Goal: Task Accomplishment & Management: Use online tool/utility

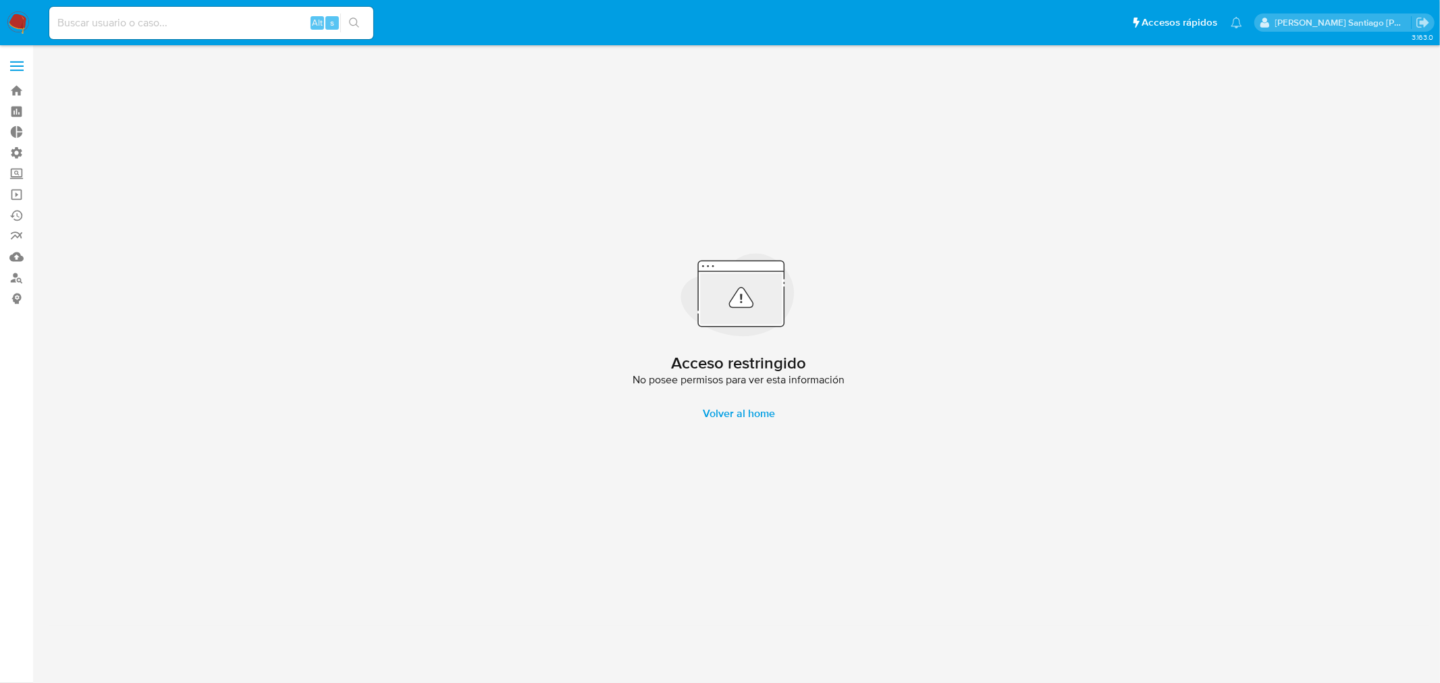
click at [18, 11] on nav "Pausado Ver notificaciones Alt s Accesos rápidos Presiona las siguientes teclas…" at bounding box center [720, 22] width 1440 height 45
click at [14, 27] on img at bounding box center [18, 22] width 23 height 23
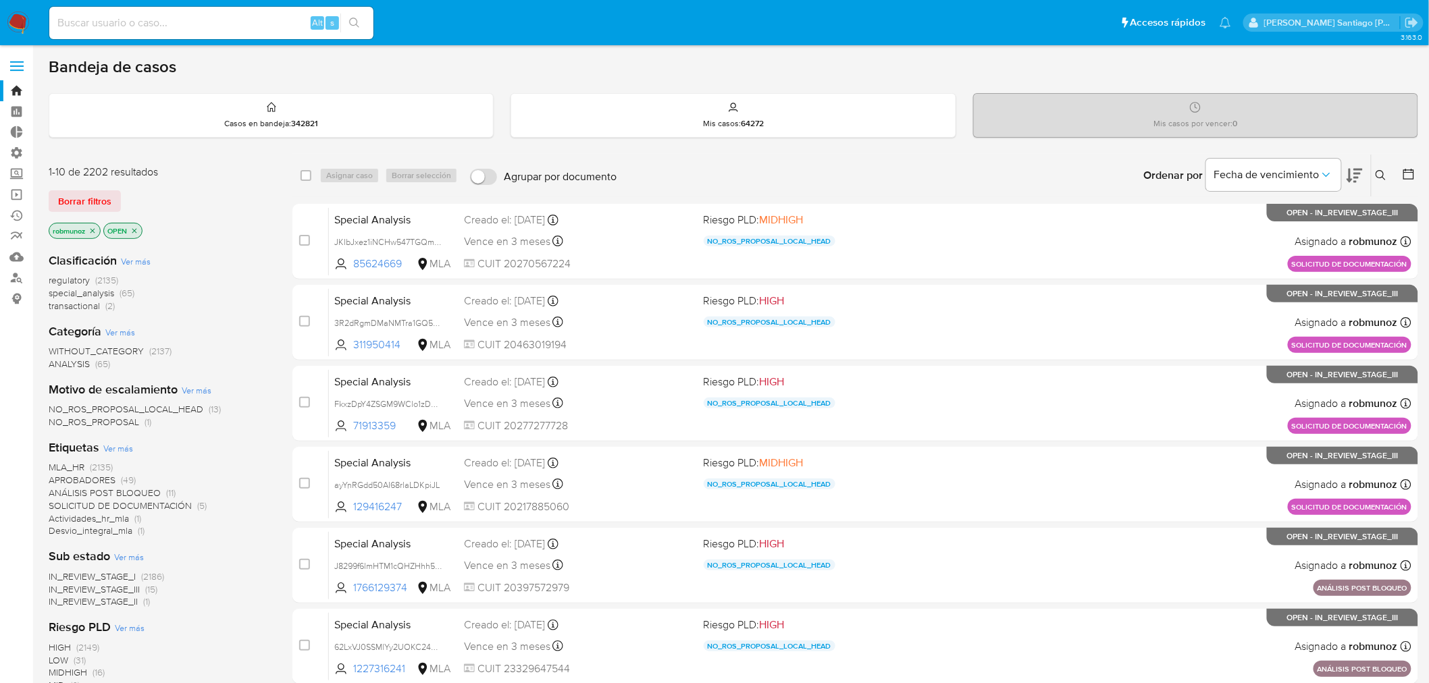
drag, startPoint x: 28, startPoint y: 17, endPoint x: 49, endPoint y: 17, distance: 20.9
click at [28, 18] on img at bounding box center [18, 22] width 23 height 23
click at [10, 29] on img at bounding box center [18, 22] width 23 height 23
click at [1000, 171] on div "Ordenar por Fecha de vencimiento No es posible ordenar los resultados mientras …" at bounding box center [1020, 176] width 795 height 42
click at [22, 190] on link "Operaciones masivas" at bounding box center [80, 194] width 161 height 21
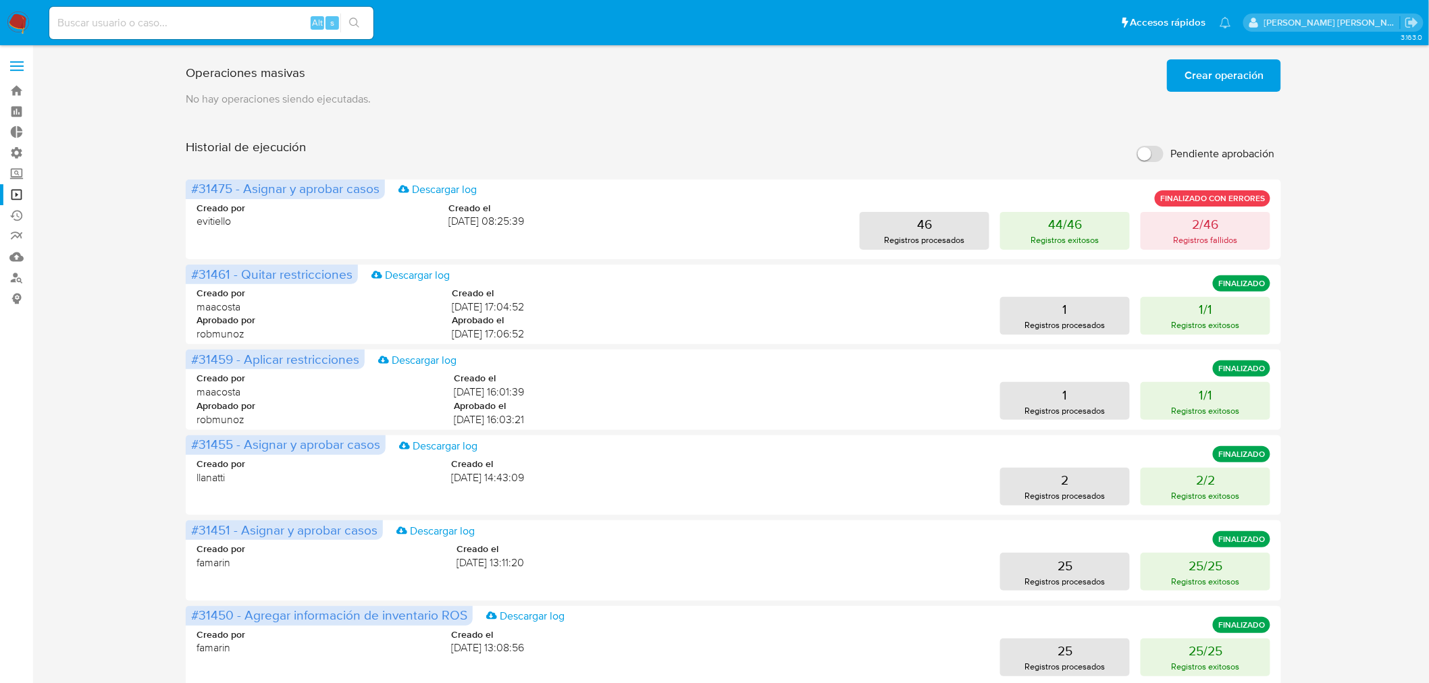
click at [1248, 86] on span "Crear operación" at bounding box center [1223, 76] width 79 height 30
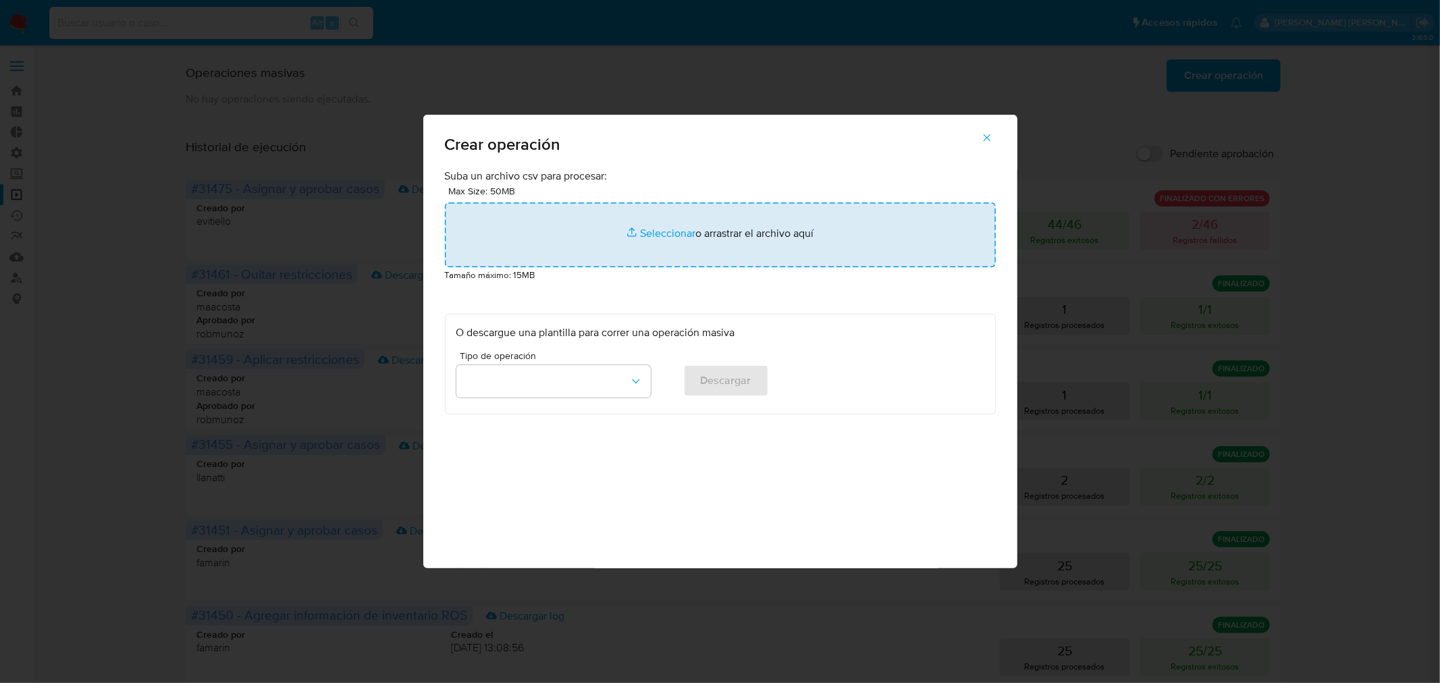
click at [781, 226] on input "file" at bounding box center [720, 235] width 551 height 65
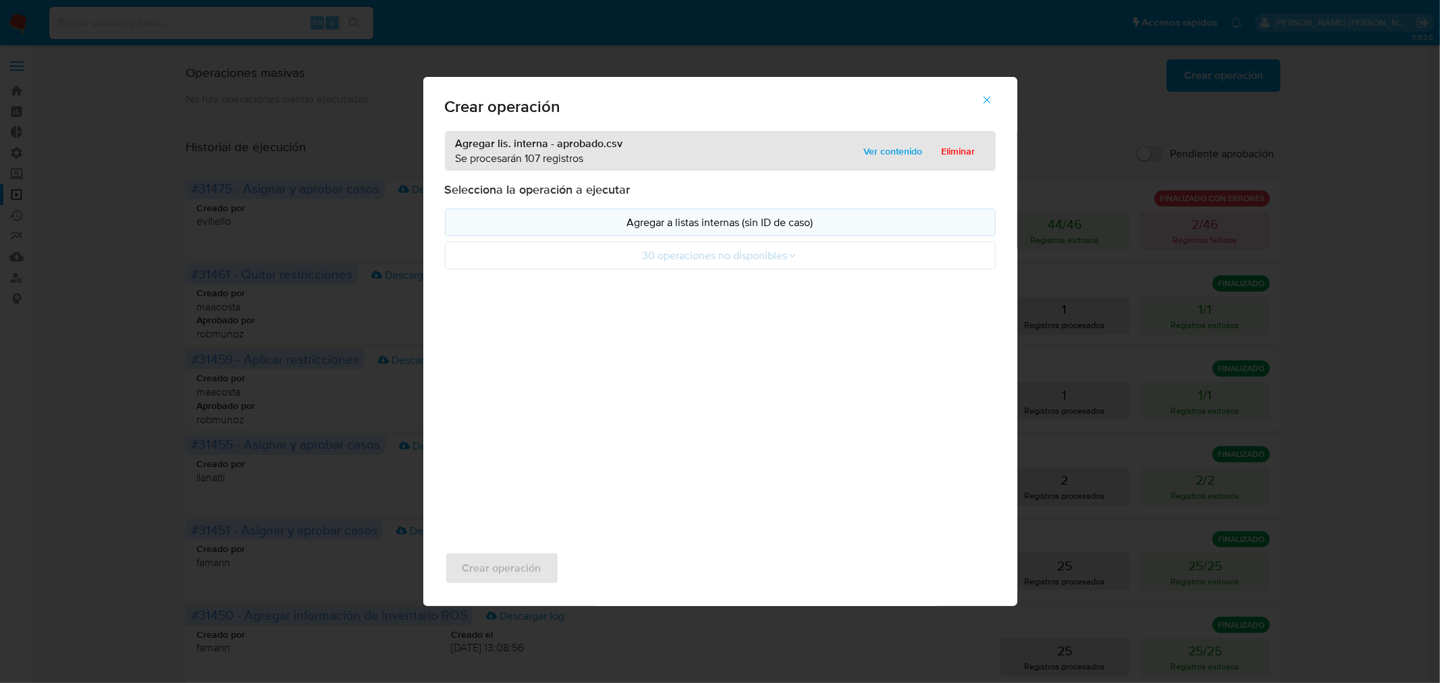
click at [531, 226] on p "Agregar a listas internas (sin ID de caso)" at bounding box center [720, 223] width 528 height 16
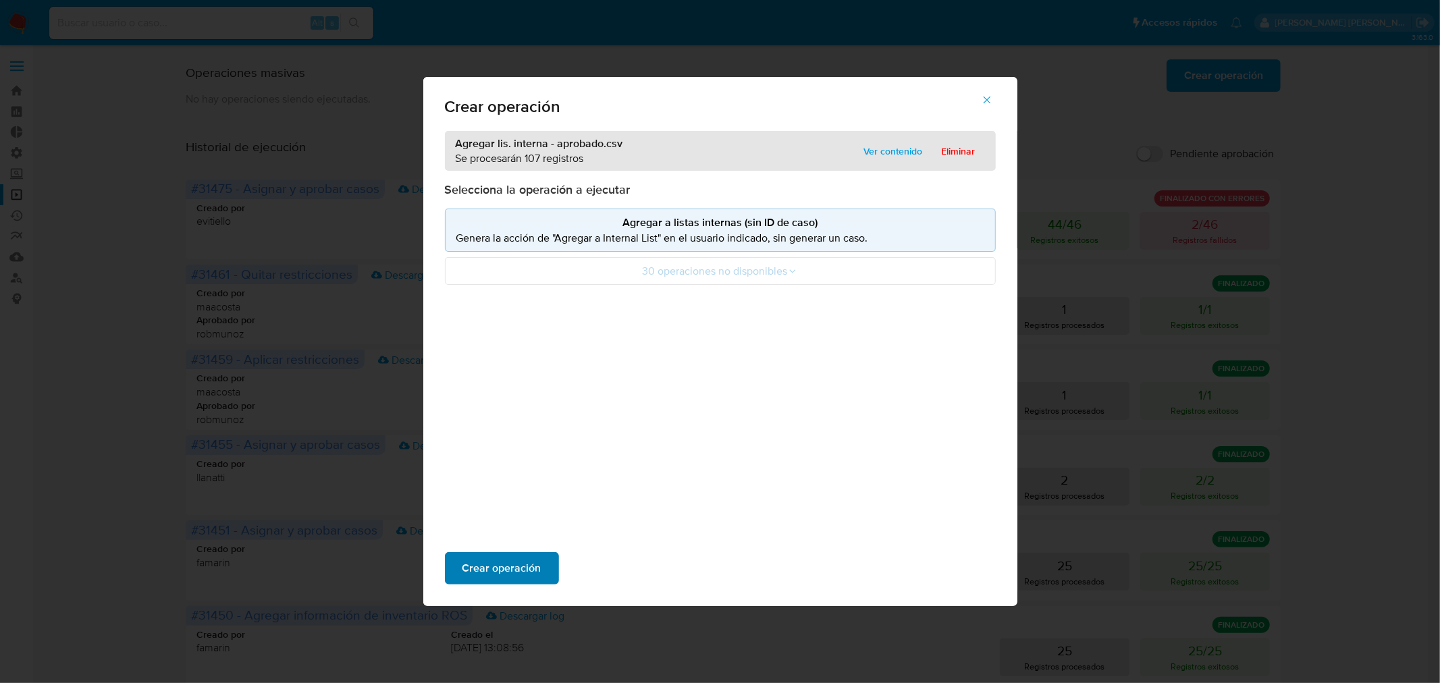
click at [541, 577] on button "Crear operación" at bounding box center [502, 568] width 114 height 32
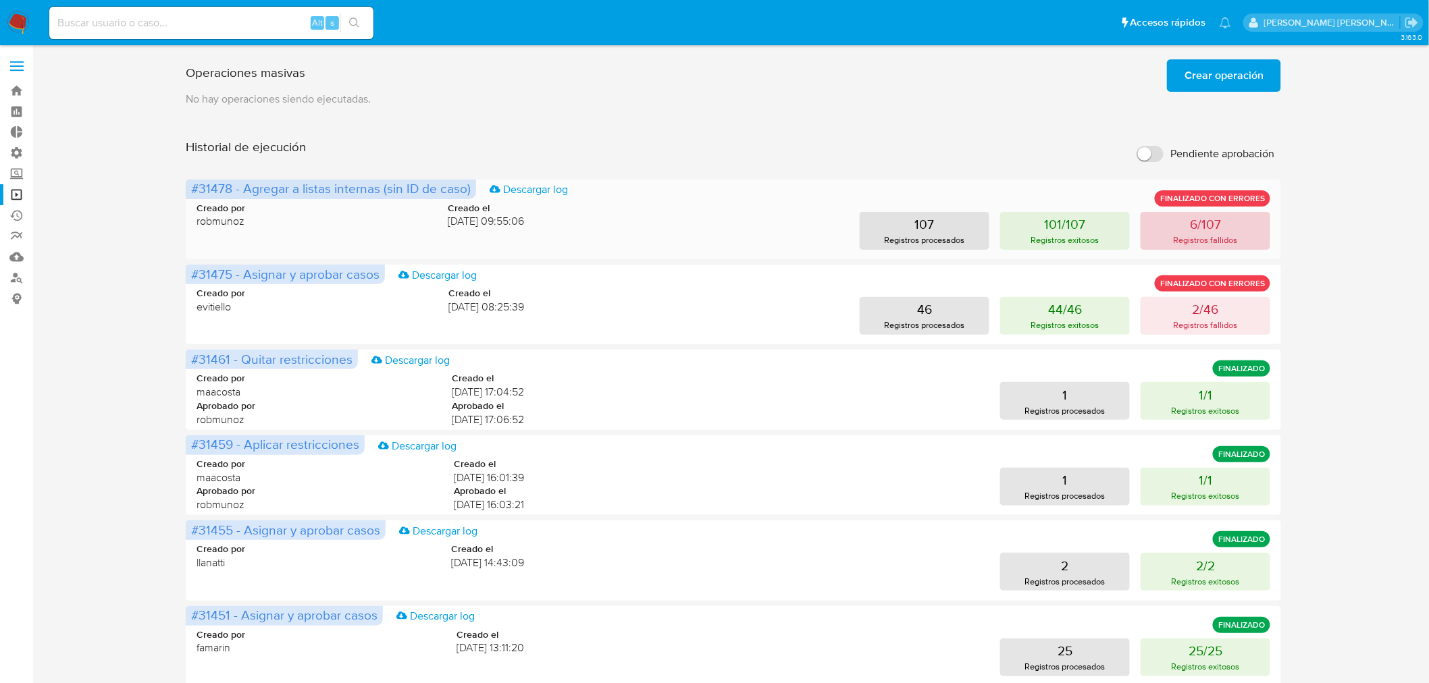
click at [1197, 231] on p "6/107" at bounding box center [1205, 224] width 31 height 19
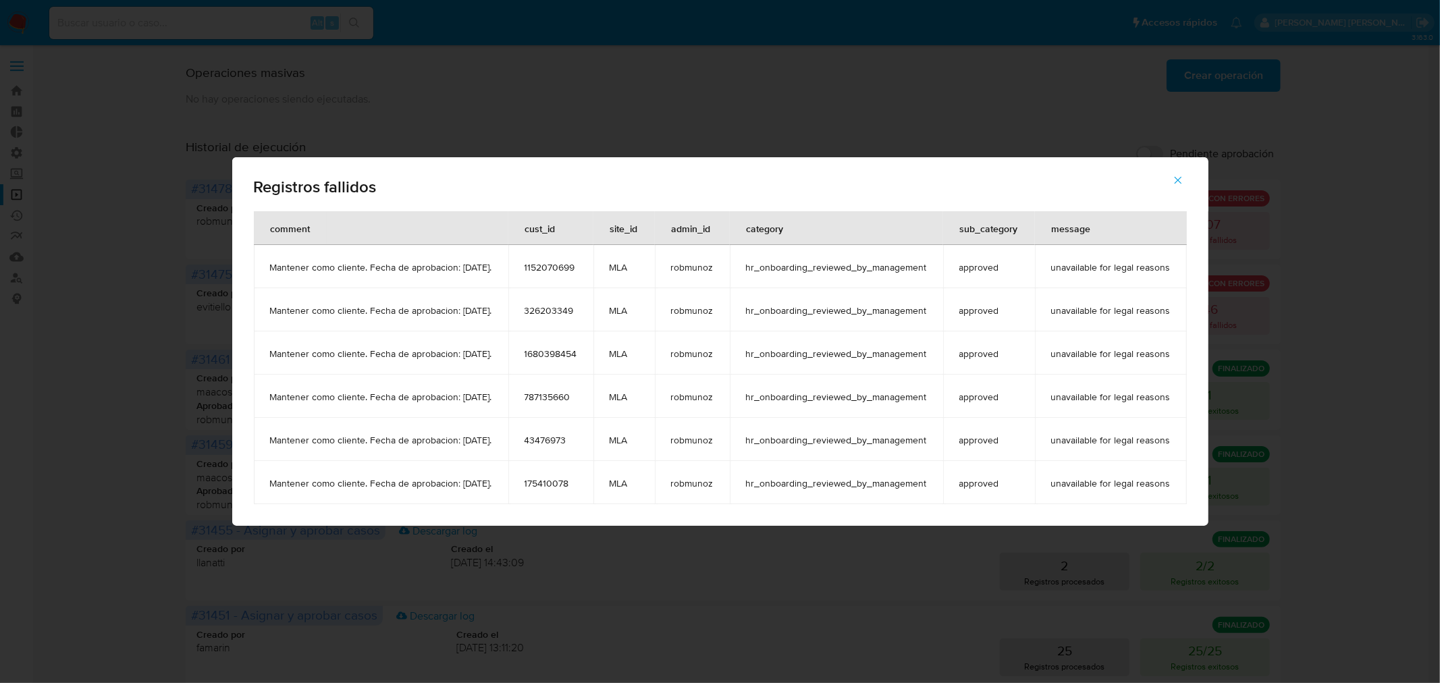
click at [566, 264] on span "1152070699" at bounding box center [551, 267] width 53 height 12
click at [566, 263] on span "1152070699" at bounding box center [551, 267] width 53 height 12
click at [543, 232] on div "cust_id" at bounding box center [540, 228] width 63 height 32
click at [535, 226] on div "cust_id" at bounding box center [540, 228] width 63 height 32
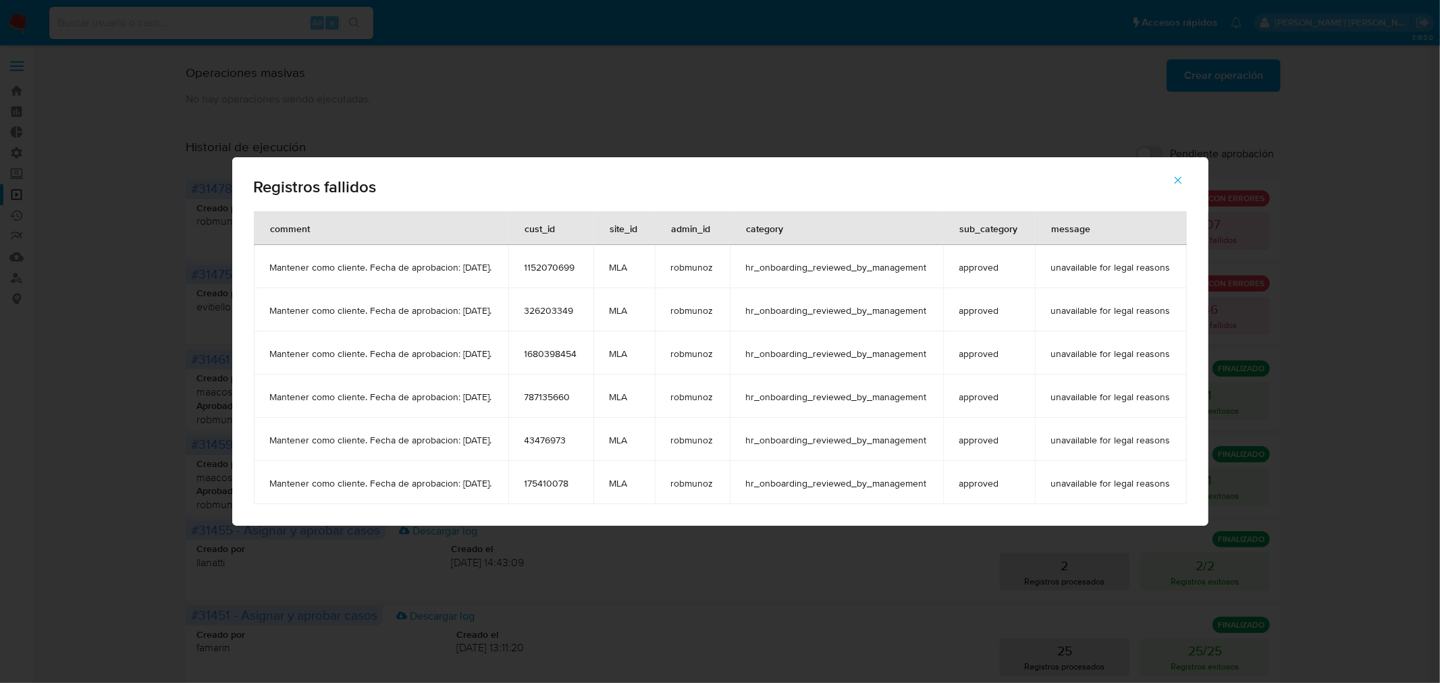
drag, startPoint x: 538, startPoint y: 224, endPoint x: 611, endPoint y: 484, distance: 270.0
click at [611, 484] on table "comment cust_id site_id admin_id category sub_category message Mantener como cl…" at bounding box center [720, 357] width 933 height 293
click at [492, 305] on span "Mantener como cliente. Fecha de aprobacion: 13/10/2025." at bounding box center [381, 311] width 222 height 12
click at [544, 251] on td "1152070699" at bounding box center [550, 266] width 85 height 43
click at [554, 259] on td "1152070699" at bounding box center [550, 266] width 85 height 43
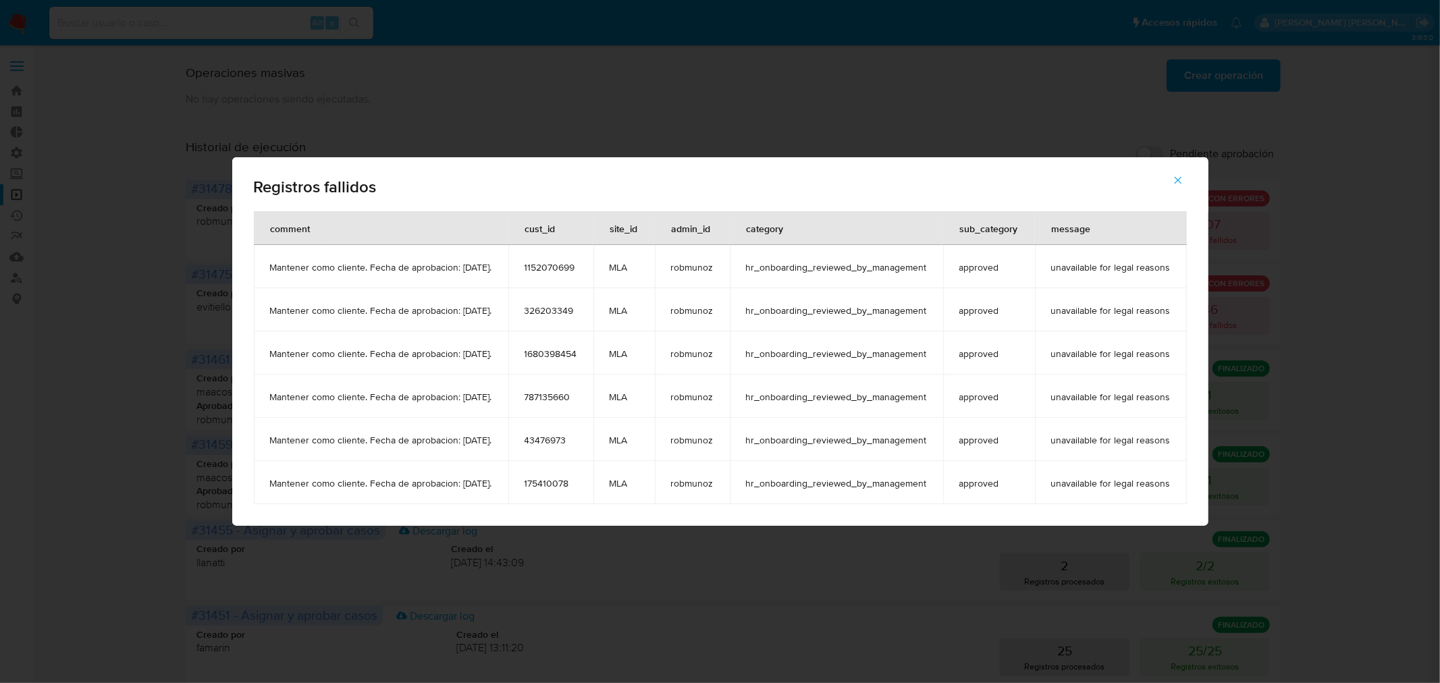
click at [554, 268] on span "1152070699" at bounding box center [551, 267] width 53 height 12
click at [552, 224] on div "cust_id" at bounding box center [540, 228] width 63 height 32
click at [587, 197] on div "Registros fallidos" at bounding box center [720, 184] width 976 height 54
click at [577, 265] on span "1152070699" at bounding box center [551, 267] width 53 height 12
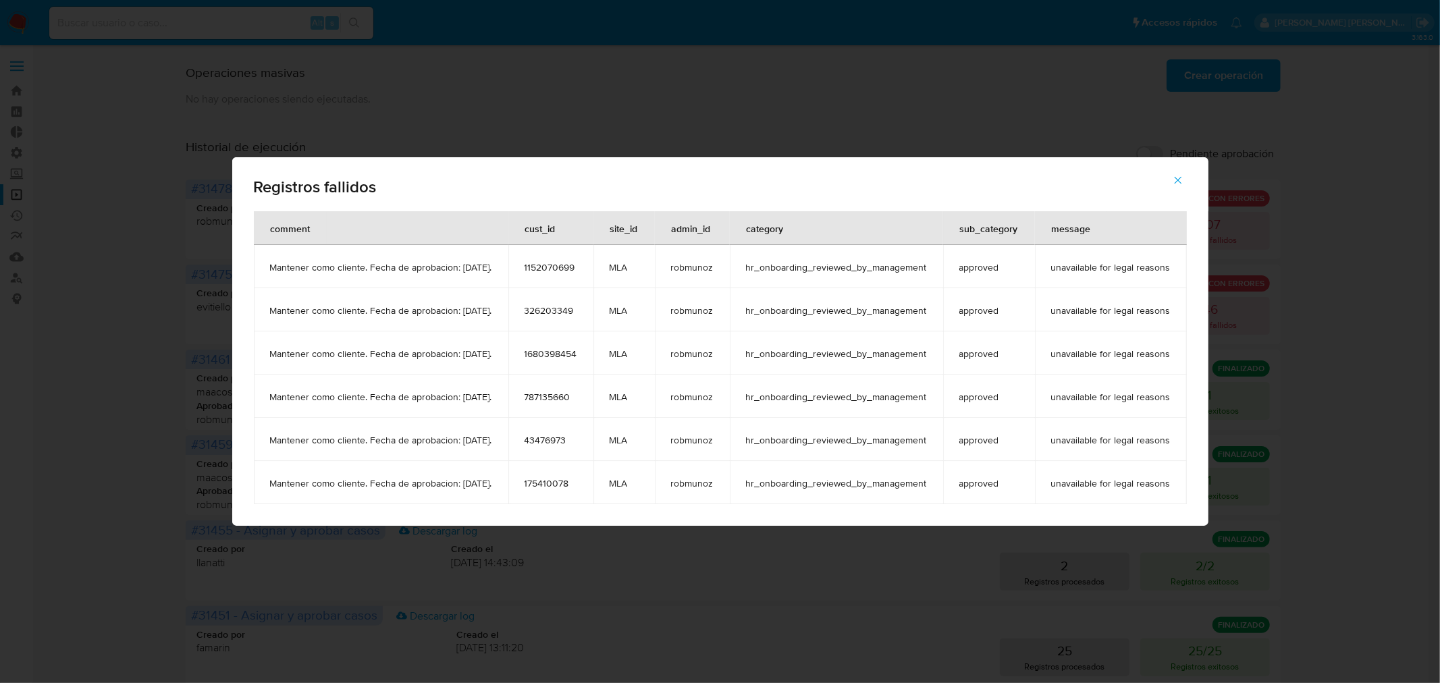
click at [577, 265] on span "1152070699" at bounding box center [551, 267] width 53 height 12
click at [557, 311] on span "326203349" at bounding box center [551, 311] width 53 height 12
click at [558, 311] on span "326203349" at bounding box center [551, 311] width 53 height 12
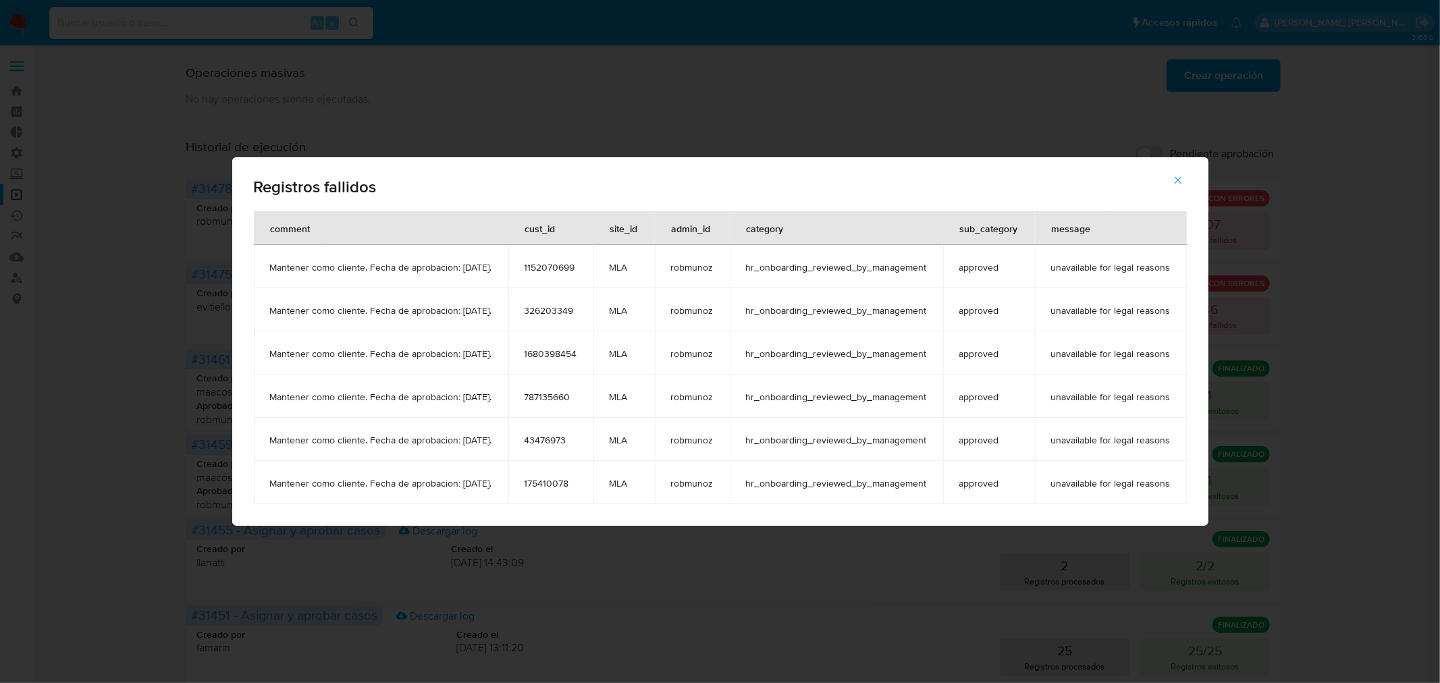
click at [577, 351] on span "1680398454" at bounding box center [551, 354] width 53 height 12
click at [547, 398] on span "787135660" at bounding box center [551, 397] width 53 height 12
click at [558, 446] on span "43476973" at bounding box center [551, 440] width 53 height 12
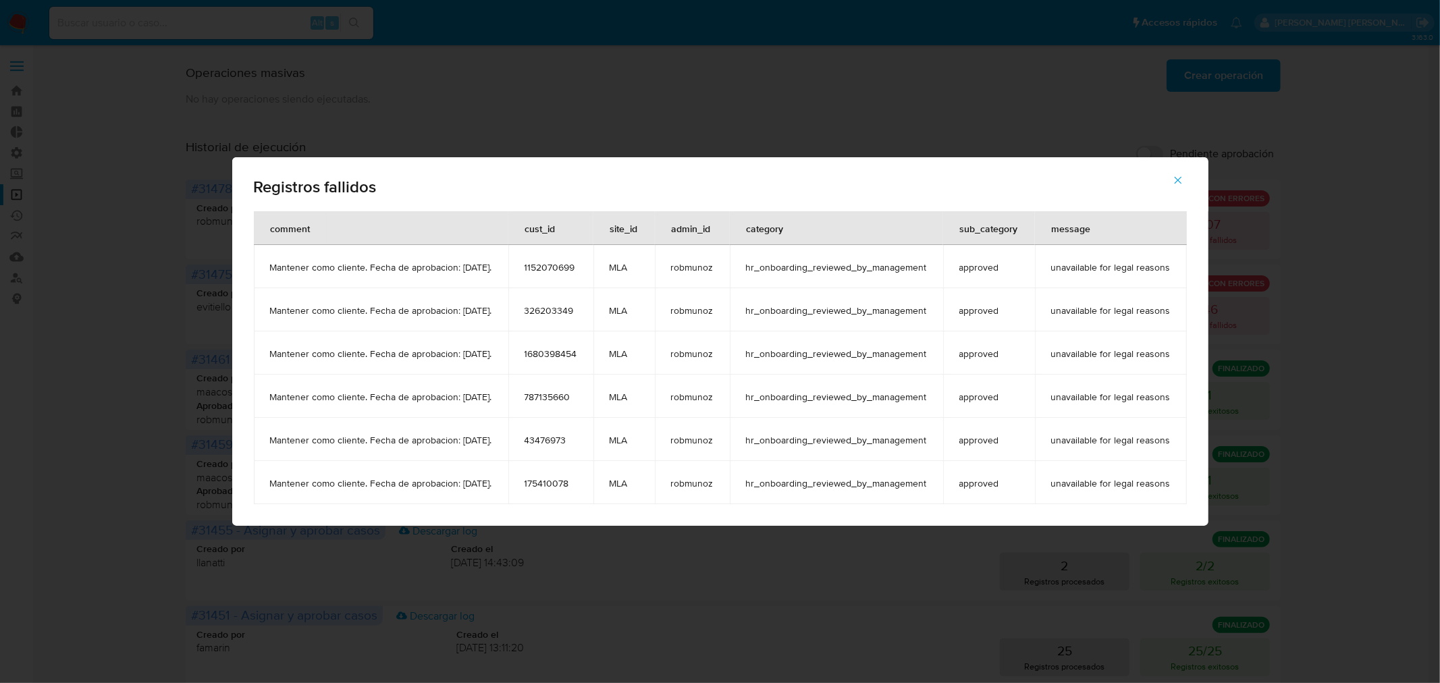
click at [558, 444] on span "43476973" at bounding box center [551, 440] width 53 height 12
click at [555, 477] on span "175410078" at bounding box center [551, 483] width 53 height 12
click at [282, 259] on td "Mantener como cliente. Fecha de aprobacion: 13/10/2025." at bounding box center [381, 266] width 255 height 43
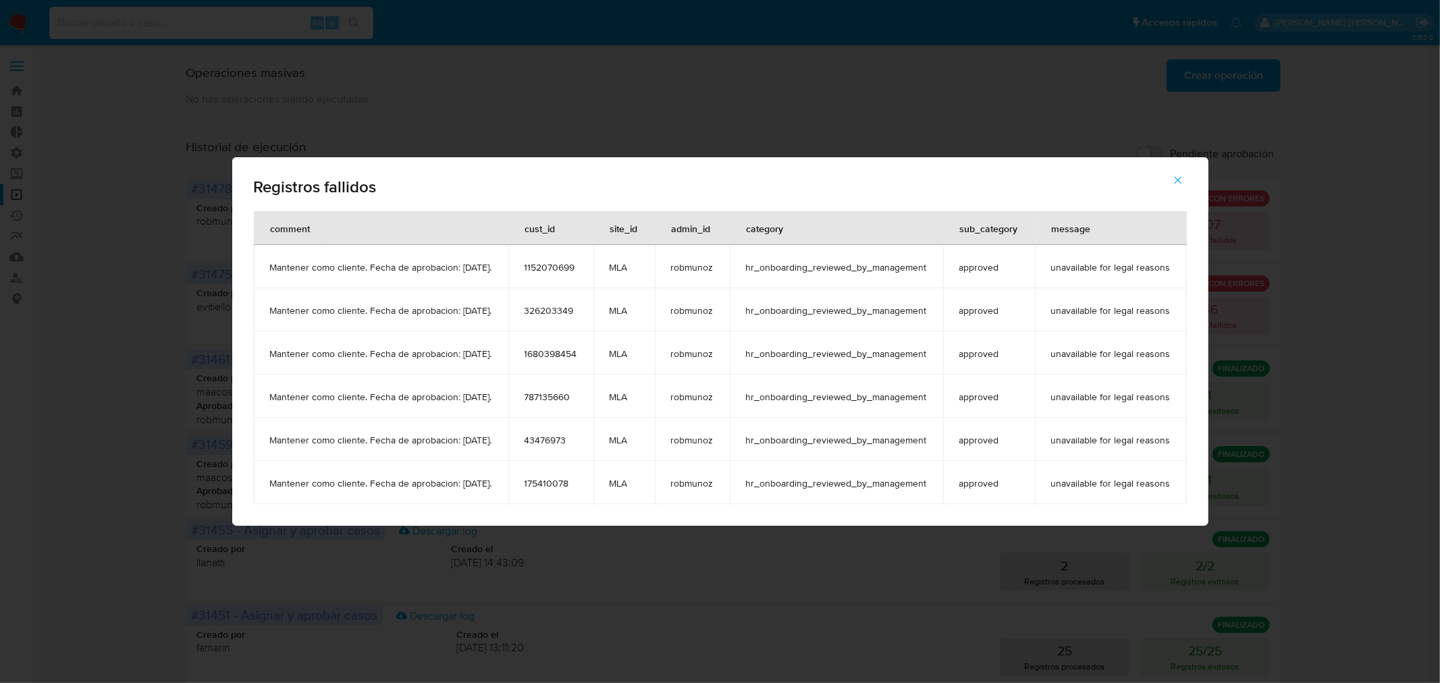
click at [290, 264] on span "Mantener como cliente. Fecha de aprobacion: 13/10/2025." at bounding box center [381, 267] width 222 height 12
click at [290, 265] on span "Mantener como cliente. Fecha de aprobacion: 13/10/2025." at bounding box center [381, 267] width 222 height 12
drag, startPoint x: 1184, startPoint y: 174, endPoint x: 1191, endPoint y: 151, distance: 23.5
click at [1184, 172] on span "button" at bounding box center [1178, 180] width 12 height 30
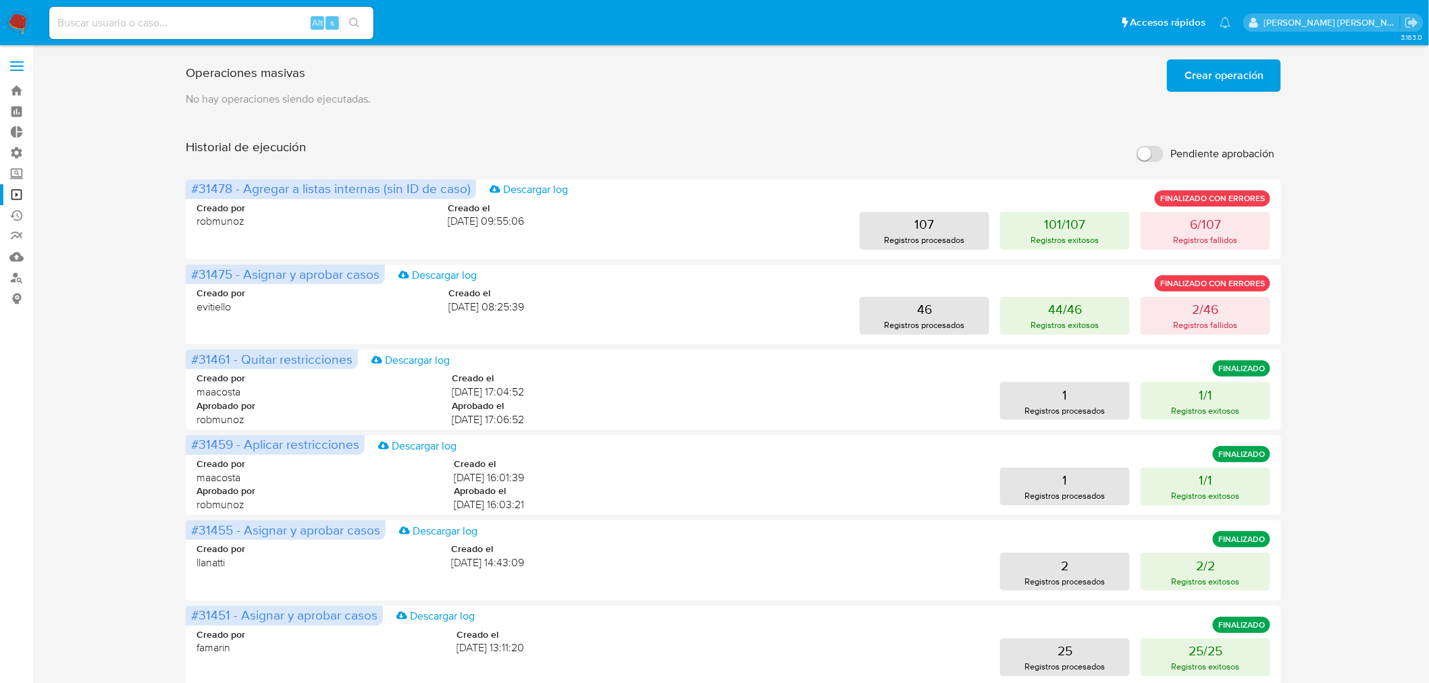
click at [1218, 70] on span "Crear operación" at bounding box center [1223, 76] width 79 height 30
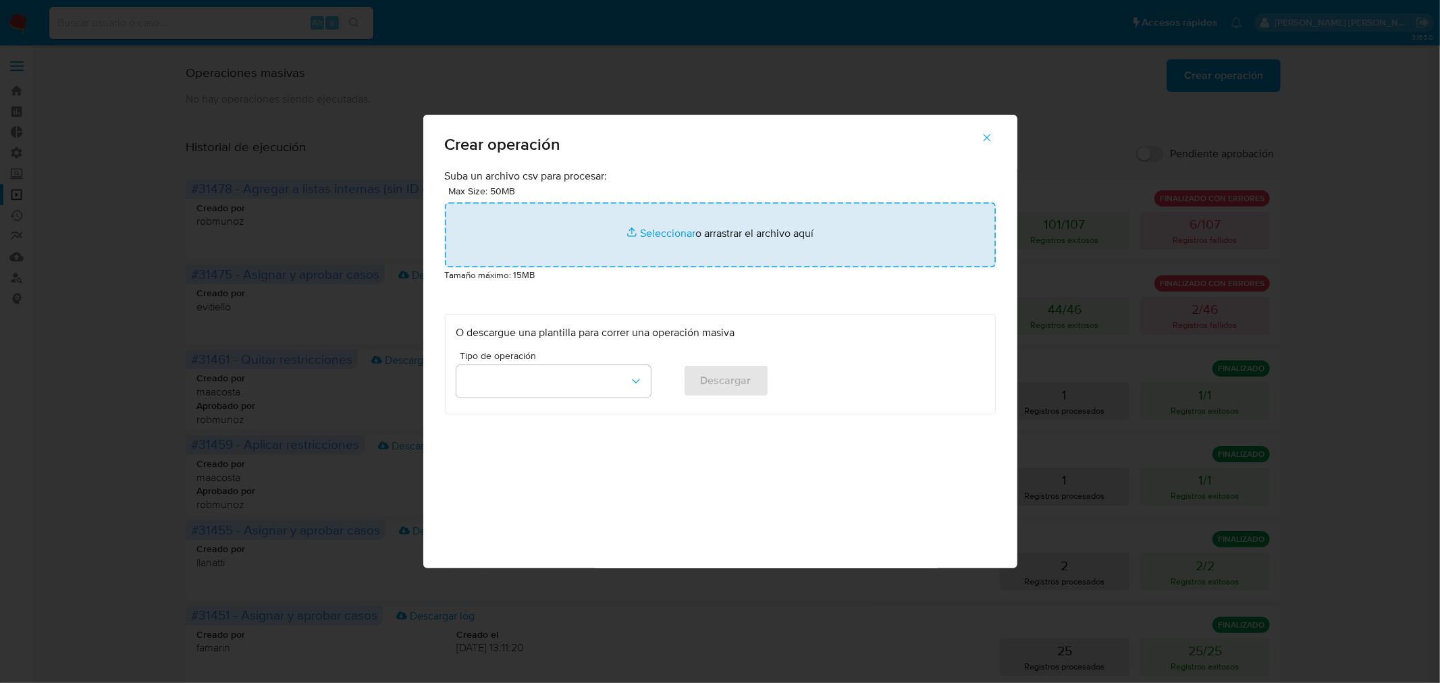
click at [865, 223] on input "file" at bounding box center [720, 235] width 551 height 65
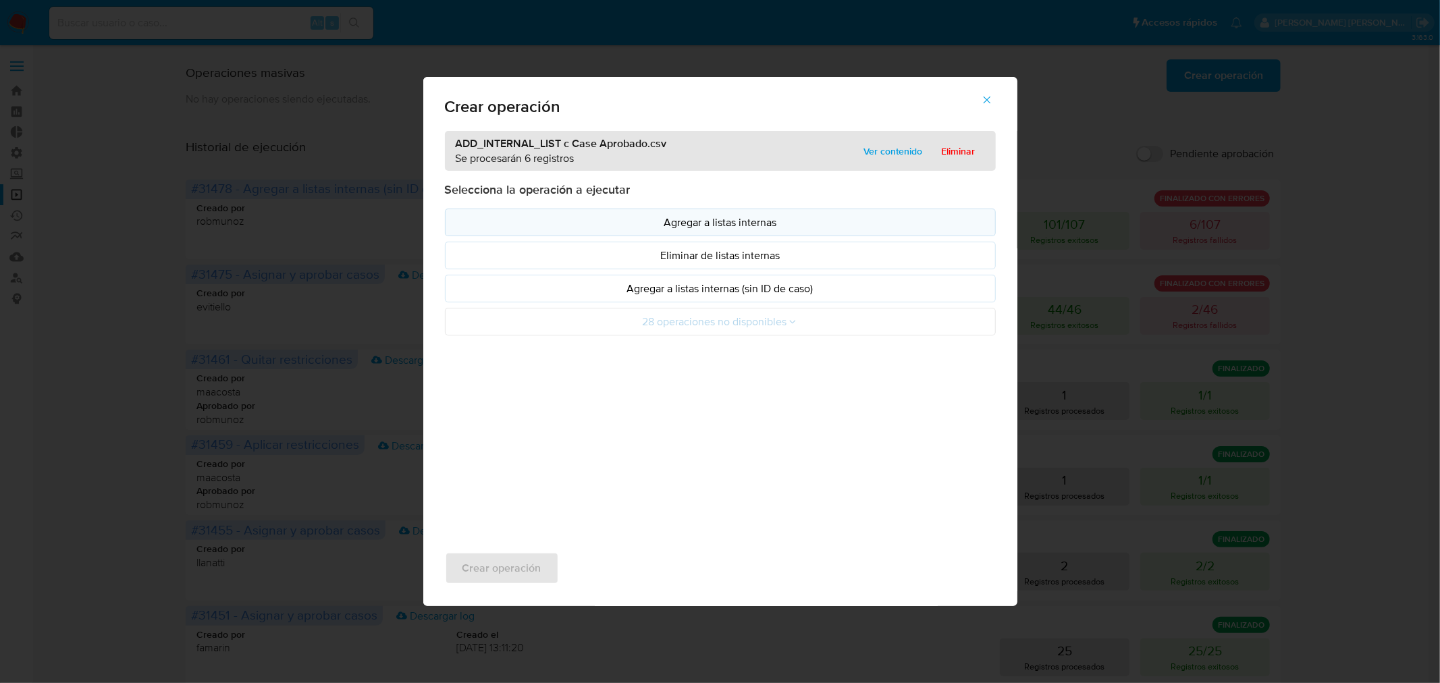
drag, startPoint x: 745, startPoint y: 221, endPoint x: 735, endPoint y: 226, distance: 11.8
click at [745, 221] on p "Agregar a listas internas" at bounding box center [720, 223] width 528 height 16
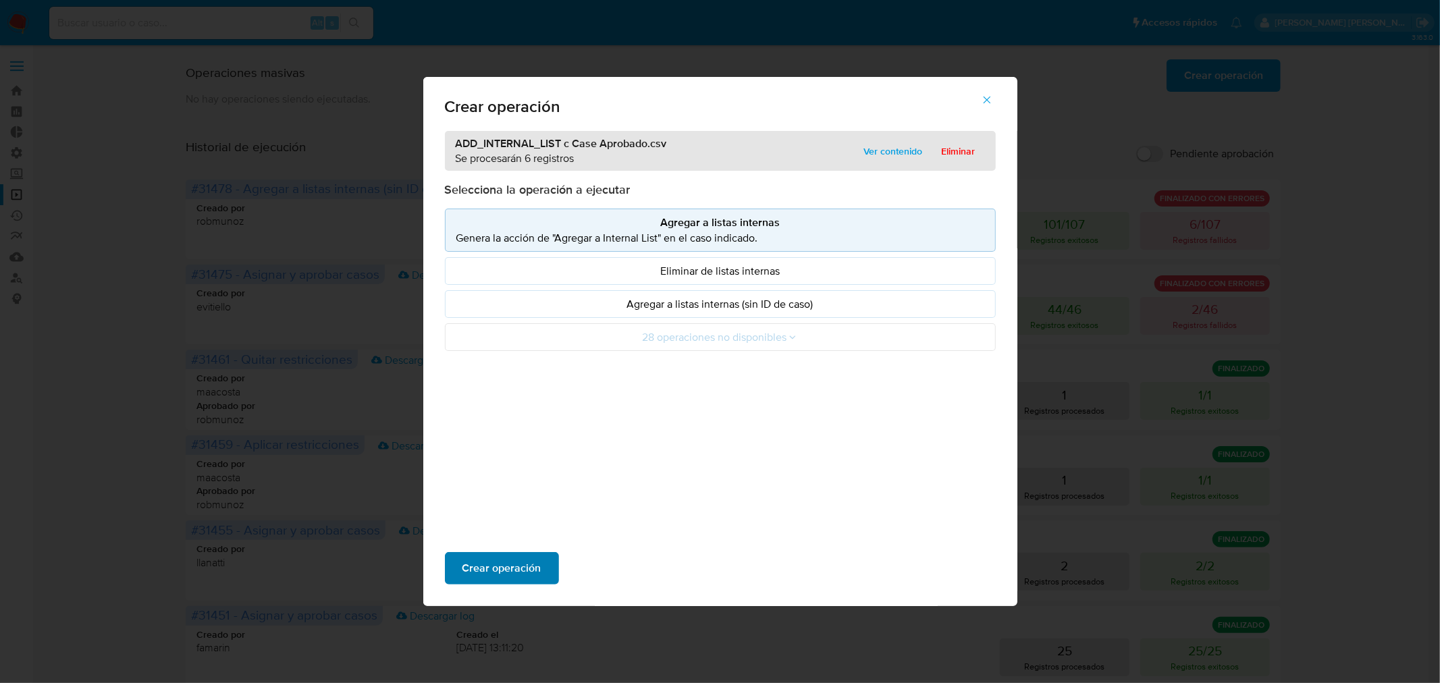
click at [512, 561] on span "Crear operación" at bounding box center [502, 569] width 79 height 30
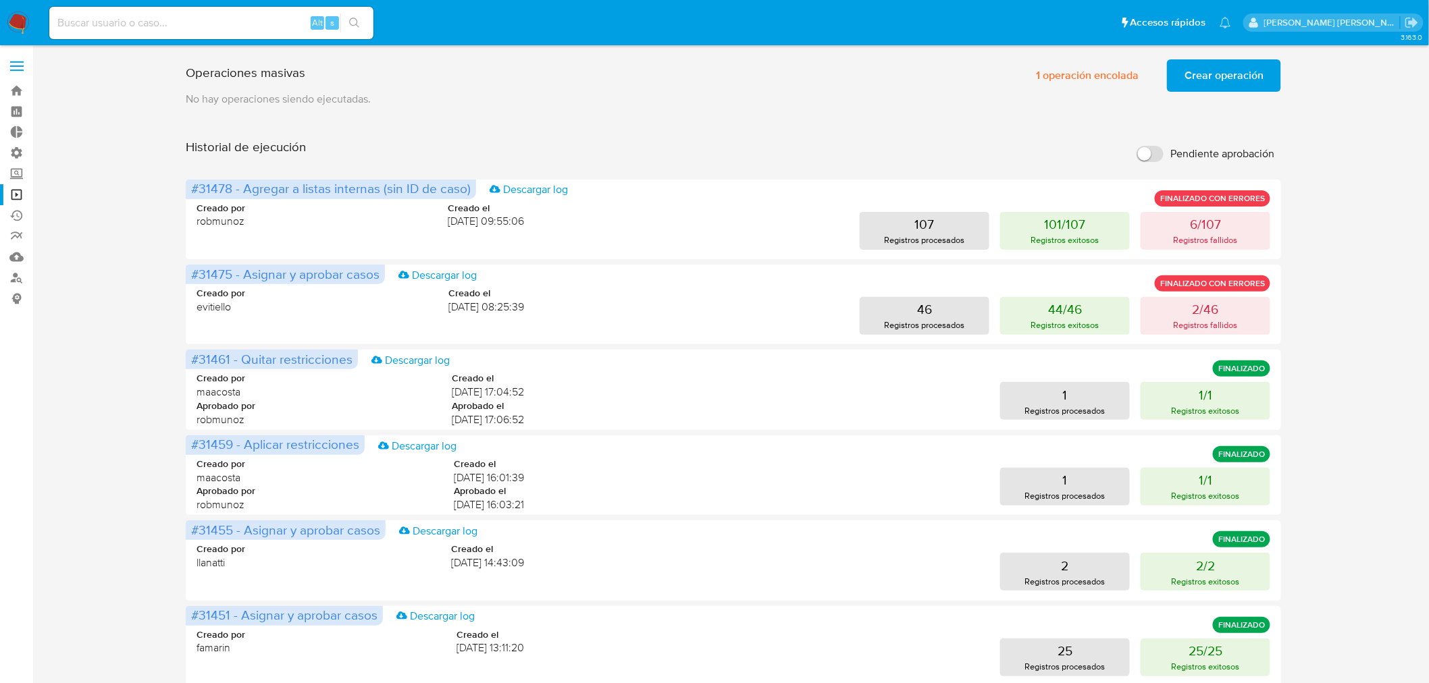
click at [16, 30] on img at bounding box center [18, 22] width 23 height 23
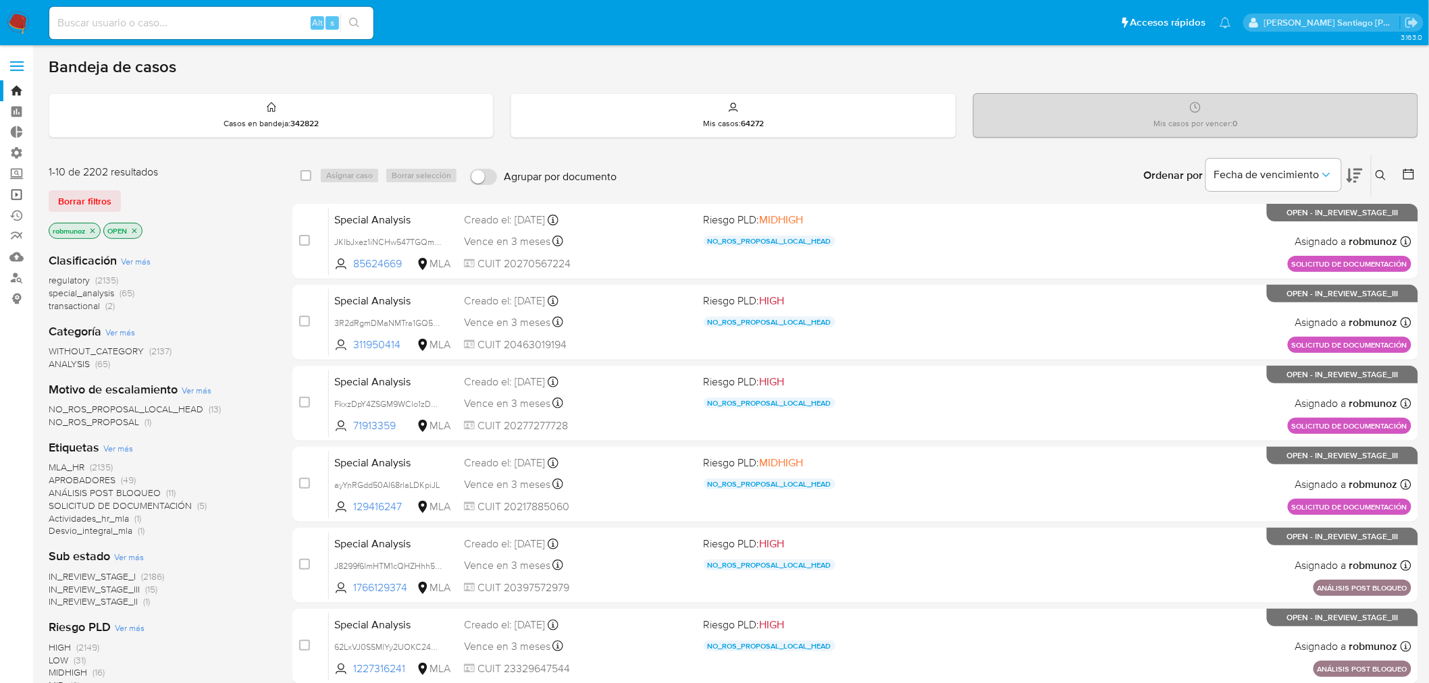
click at [14, 196] on link "Operaciones masivas" at bounding box center [80, 194] width 161 height 21
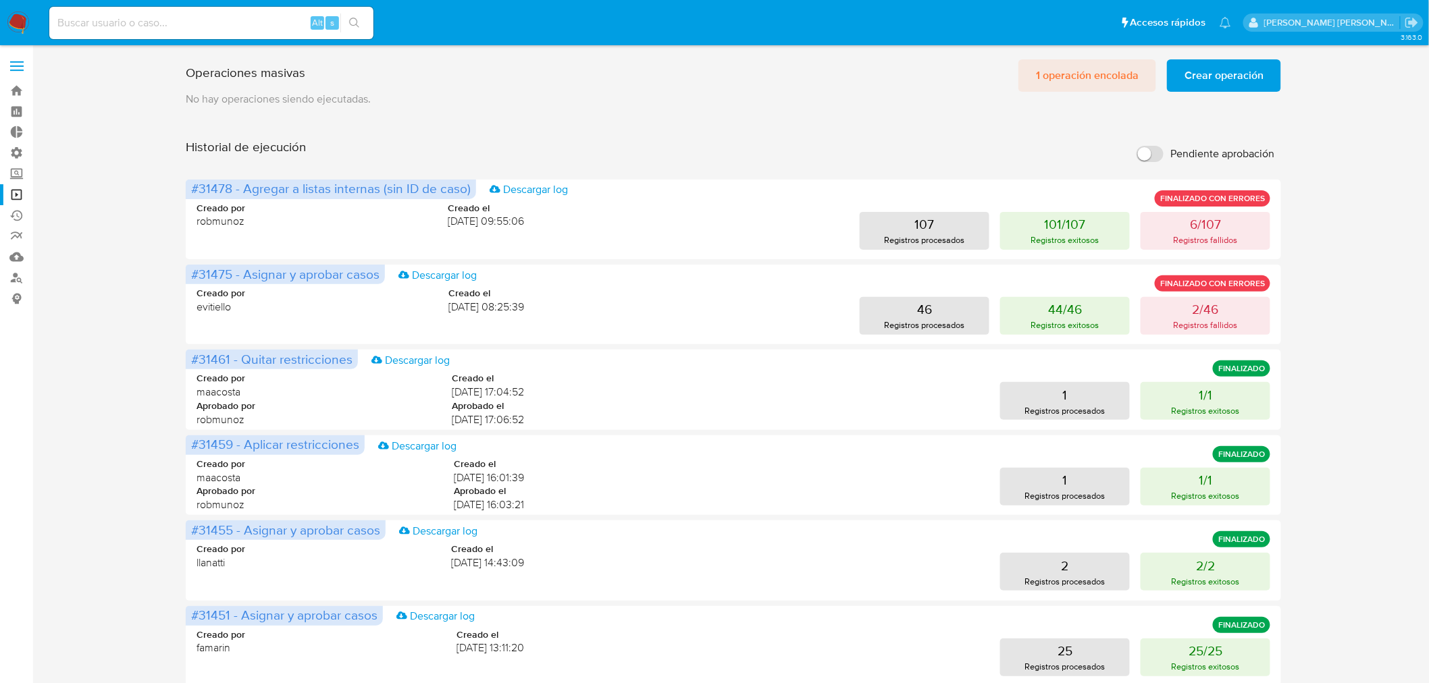
click at [1095, 81] on span "1 operación encolada" at bounding box center [1087, 76] width 103 height 30
click at [1103, 78] on span "1 operación encolada" at bounding box center [1087, 76] width 103 height 30
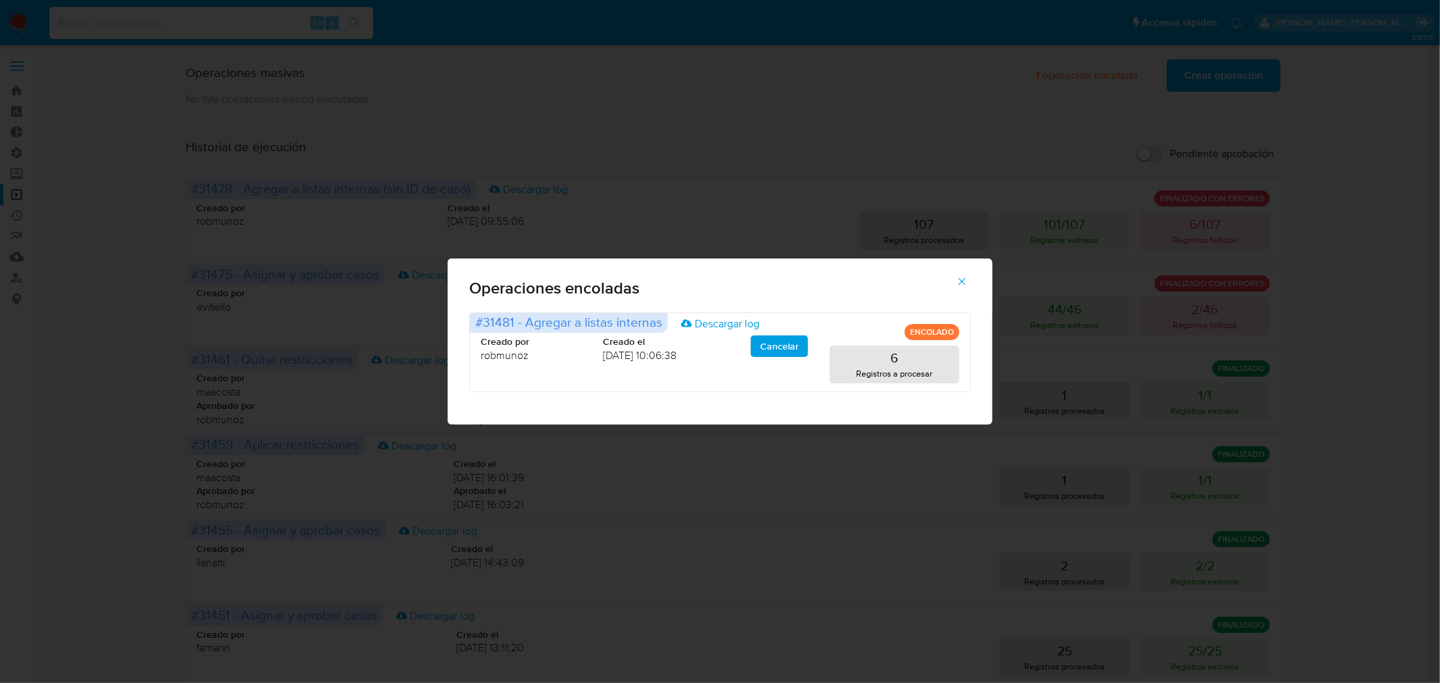
click at [958, 285] on icon "button" at bounding box center [962, 282] width 12 height 12
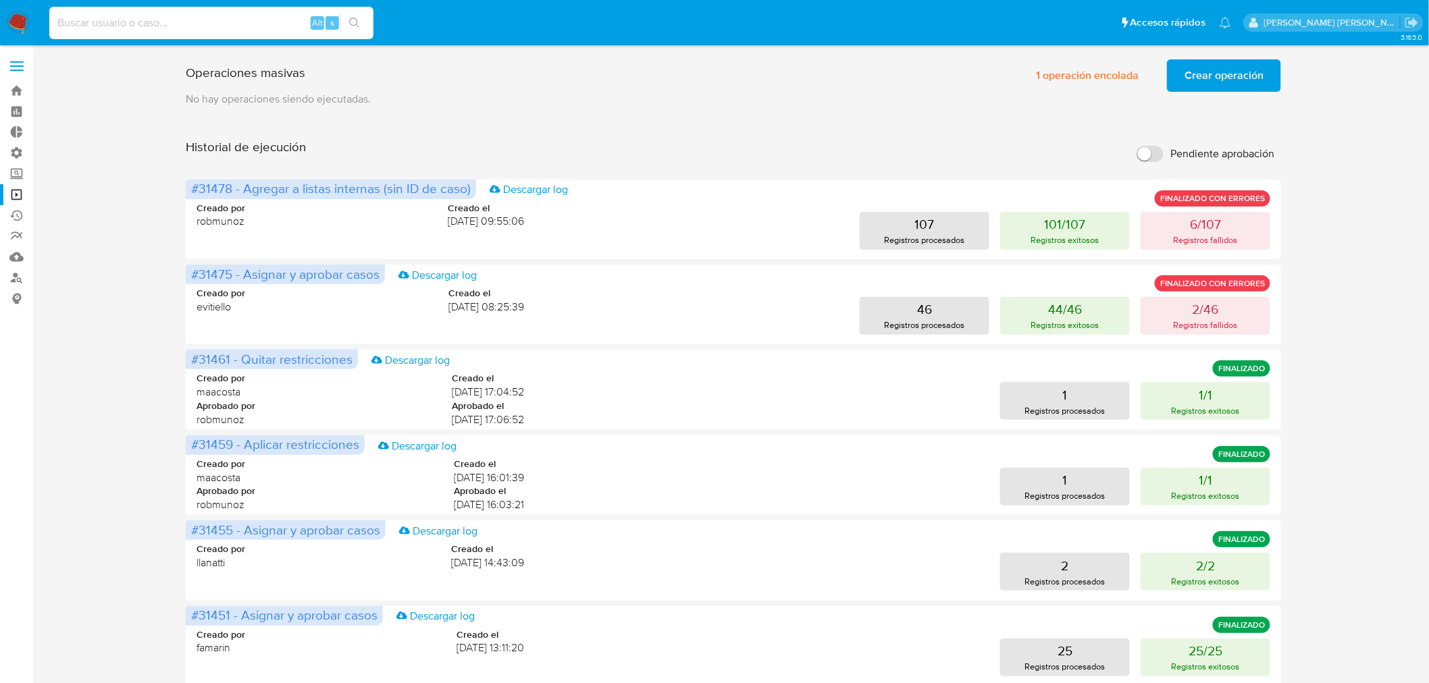
click at [171, 16] on input at bounding box center [211, 23] width 324 height 18
paste input "259988840"
type input "259988840"
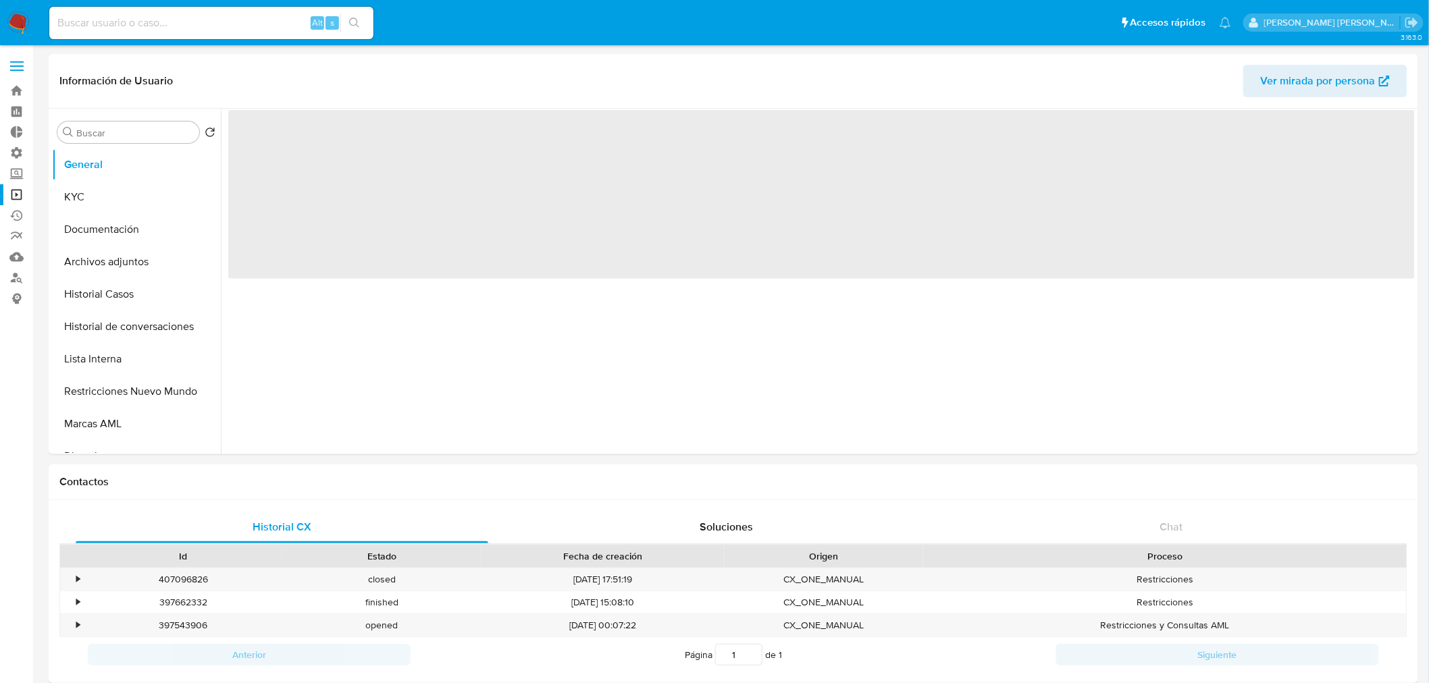
select select "10"
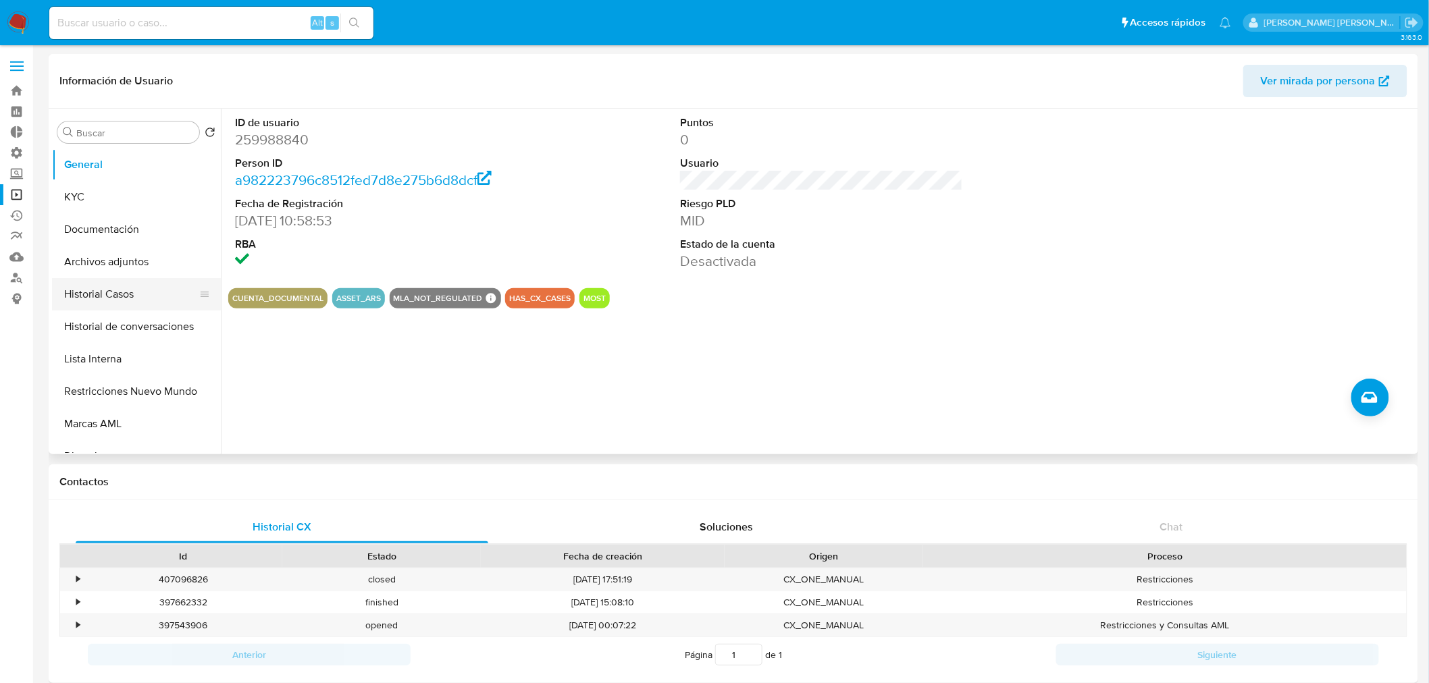
click at [107, 285] on button "Historial Casos" at bounding box center [131, 294] width 158 height 32
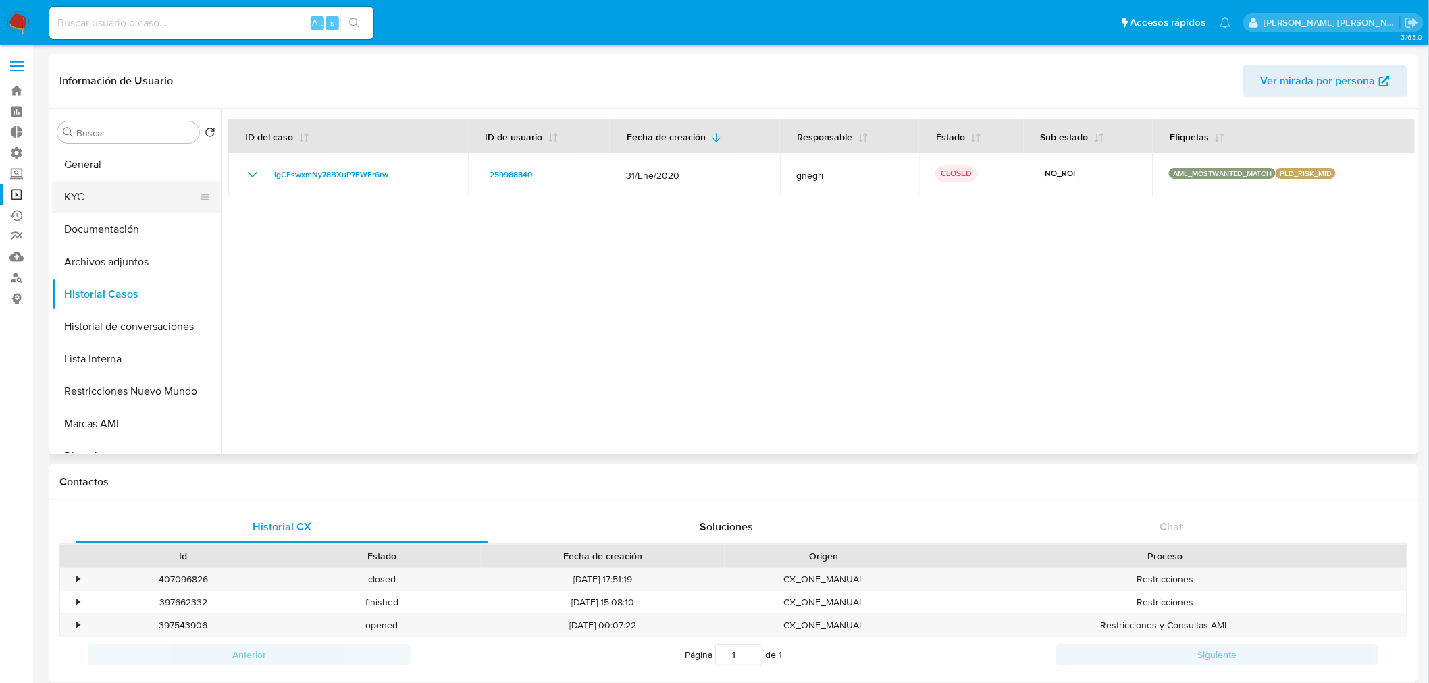
click at [166, 189] on button "KYC" at bounding box center [131, 197] width 158 height 32
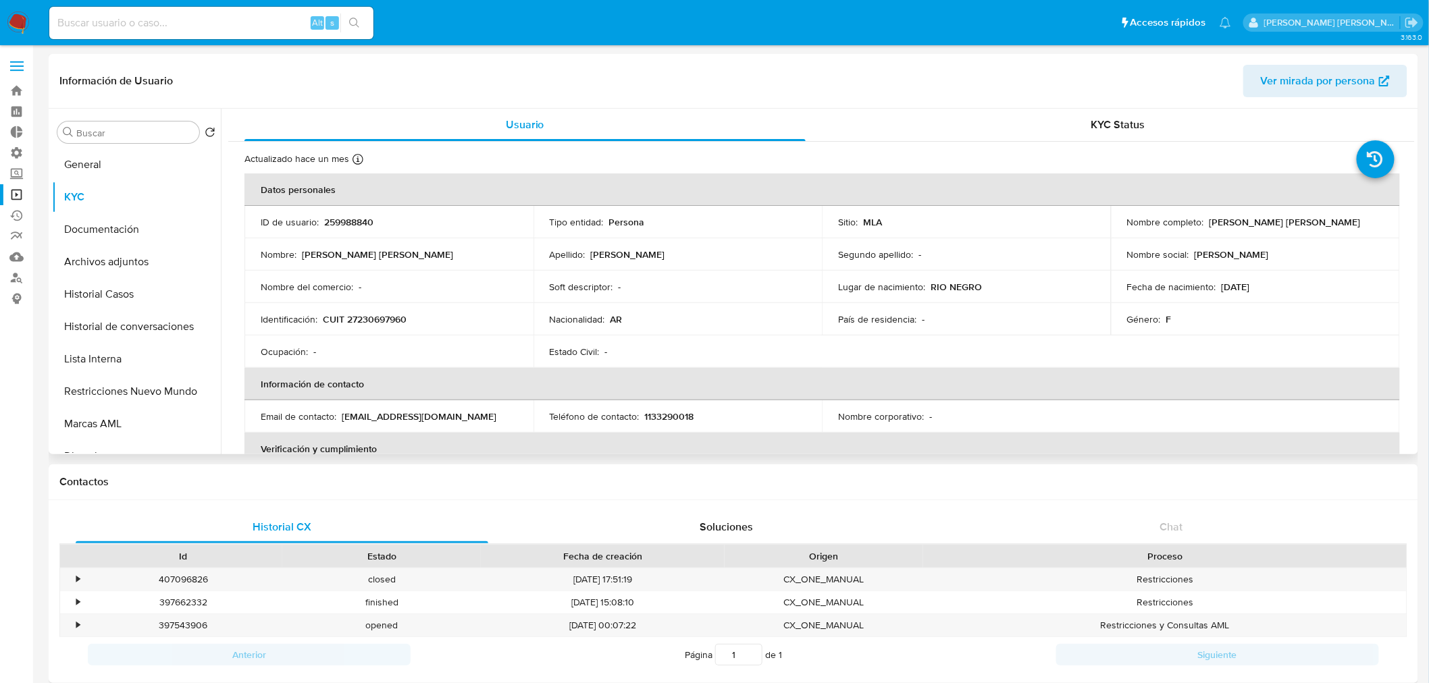
click at [384, 313] on p "CUIT 27230697960" at bounding box center [365, 319] width 84 height 12
copy p "27230697960"
click at [1293, 221] on p "Tamara Natalia Perez Balda" at bounding box center [1284, 222] width 151 height 12
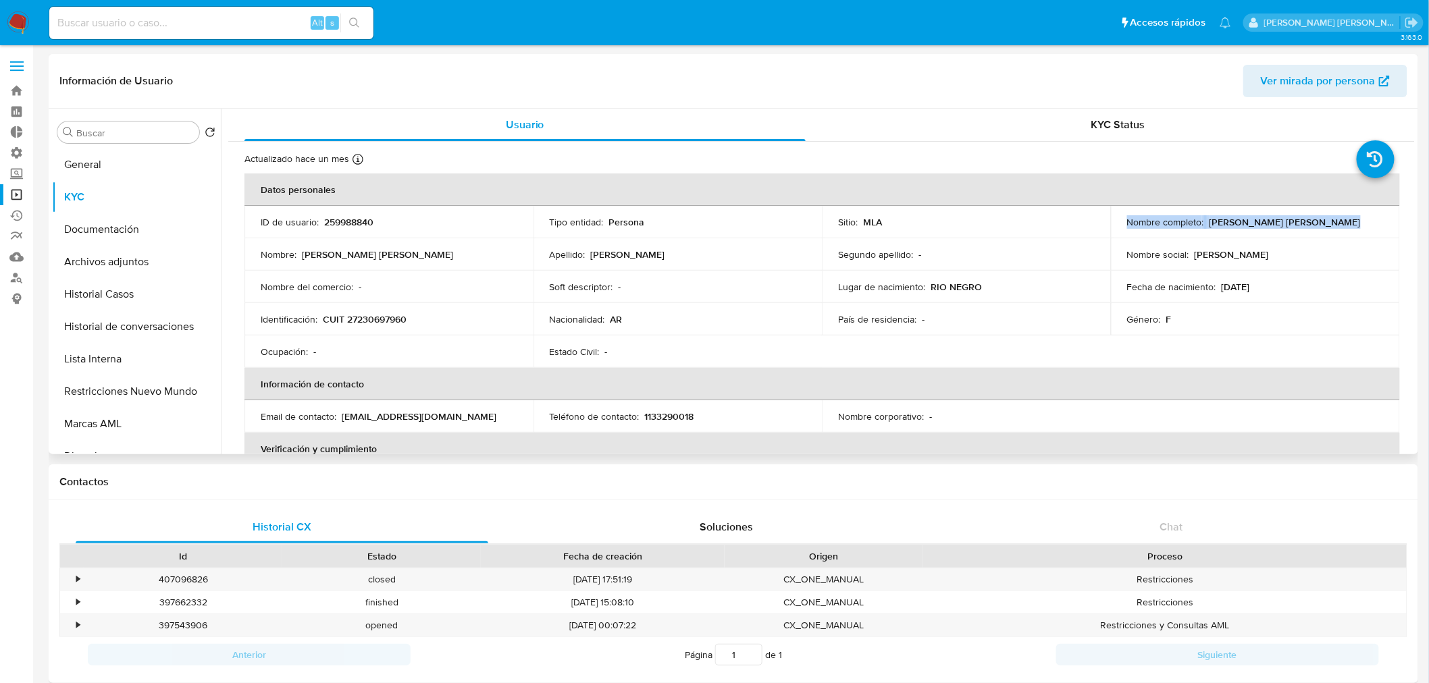
click at [1293, 221] on p "Tamara Natalia Perez Balda" at bounding box center [1284, 222] width 151 height 12
click at [1194, 207] on td "Nombre completo : Tamara Natalia Perez Balda" at bounding box center [1255, 222] width 289 height 32
drag, startPoint x: 1205, startPoint y: 217, endPoint x: 1333, endPoint y: 226, distance: 127.9
click at [1333, 226] on div "Nombre completo : Tamara Natalia Perez Balda" at bounding box center [1255, 222] width 257 height 12
click at [135, 298] on button "Historial Casos" at bounding box center [131, 294] width 158 height 32
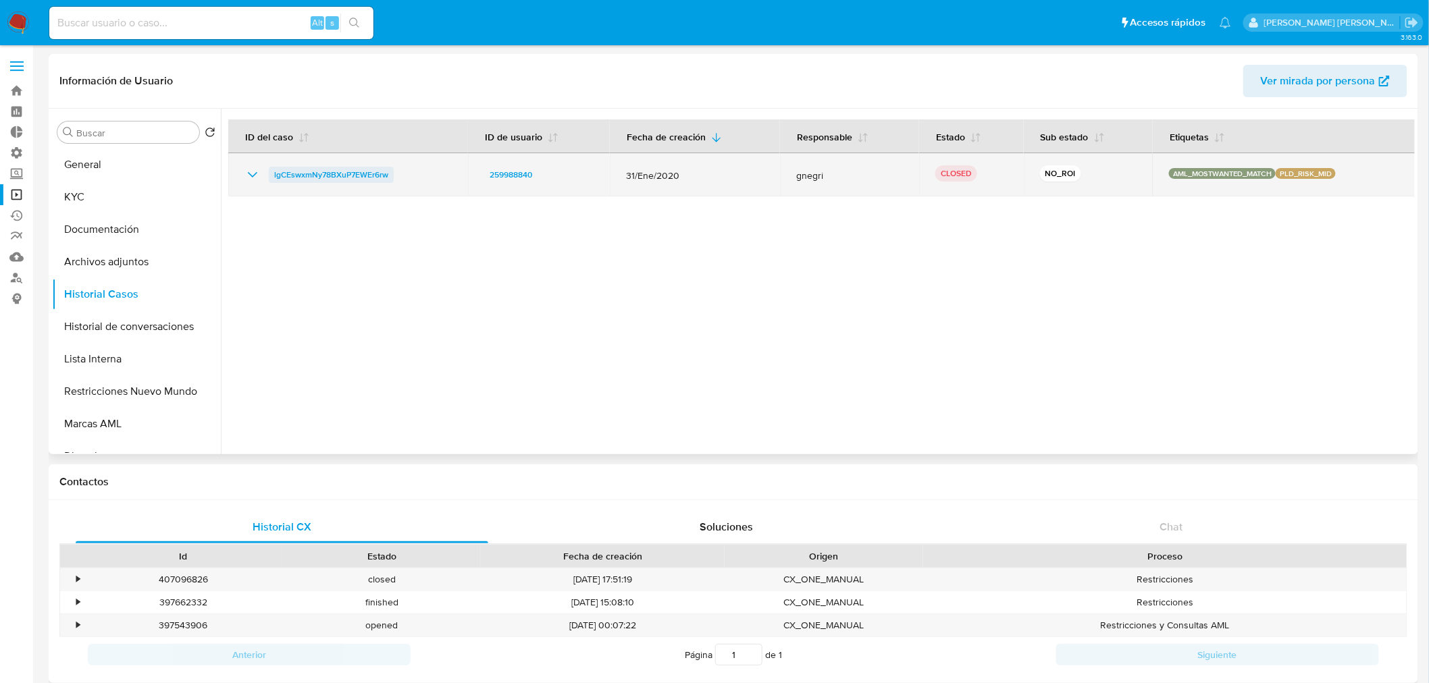
click at [355, 178] on span "lgCEswxmNy78BXuP7EWEr6rw" at bounding box center [331, 175] width 114 height 16
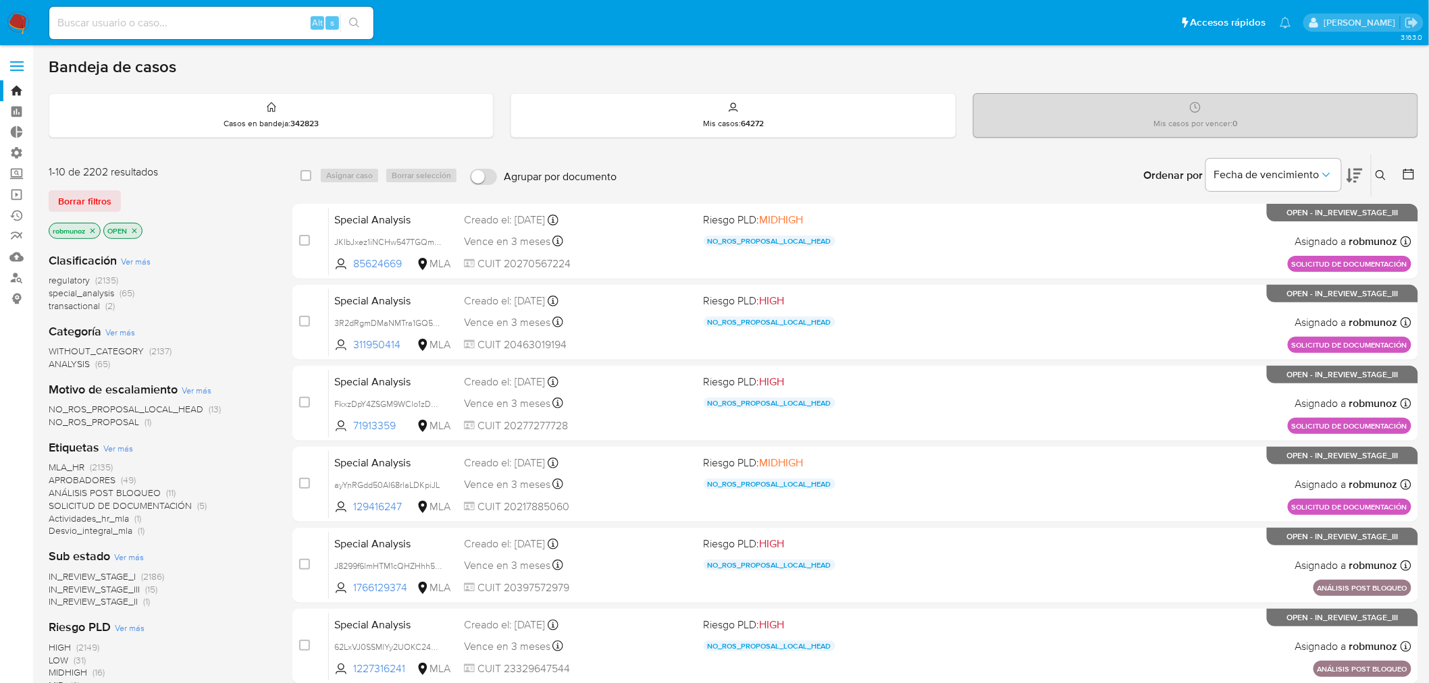
click at [1376, 173] on icon at bounding box center [1381, 175] width 11 height 11
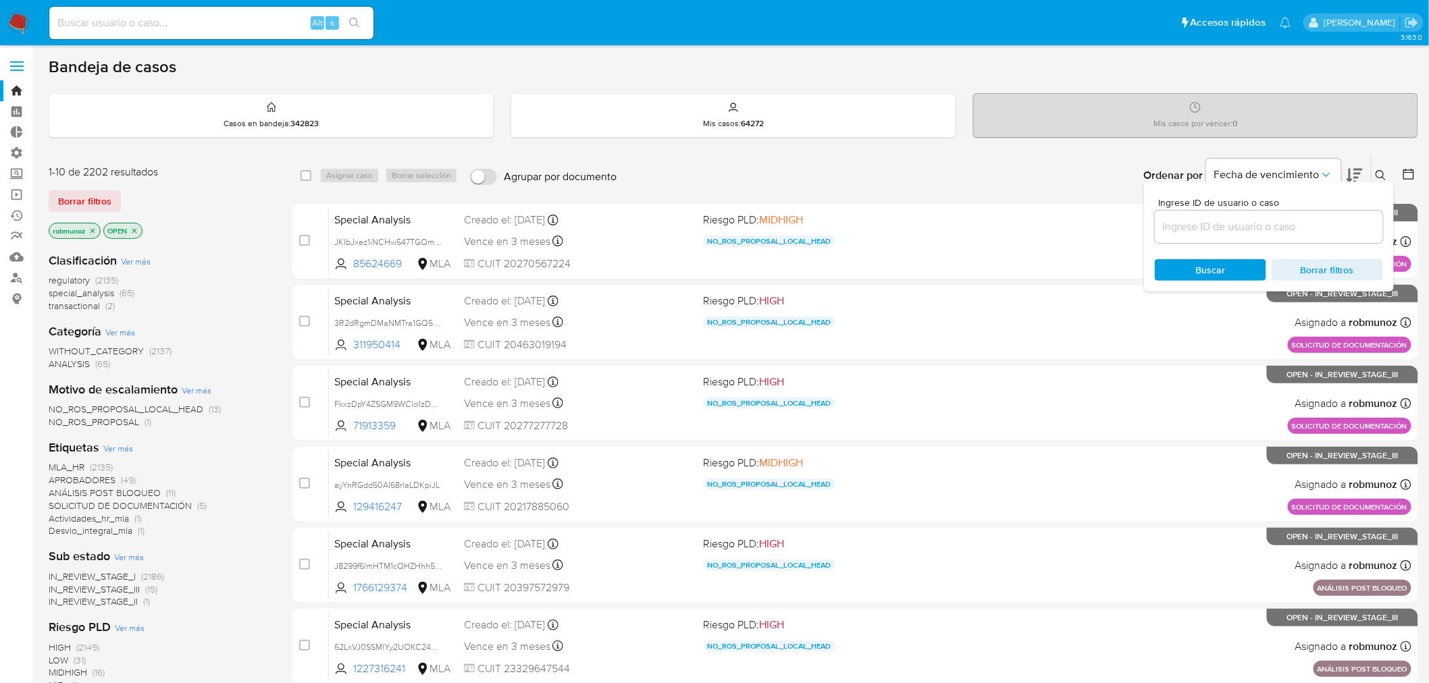
click at [1293, 237] on div at bounding box center [1269, 227] width 228 height 32
click at [1292, 234] on input at bounding box center [1269, 227] width 228 height 18
paste input "27230697960"
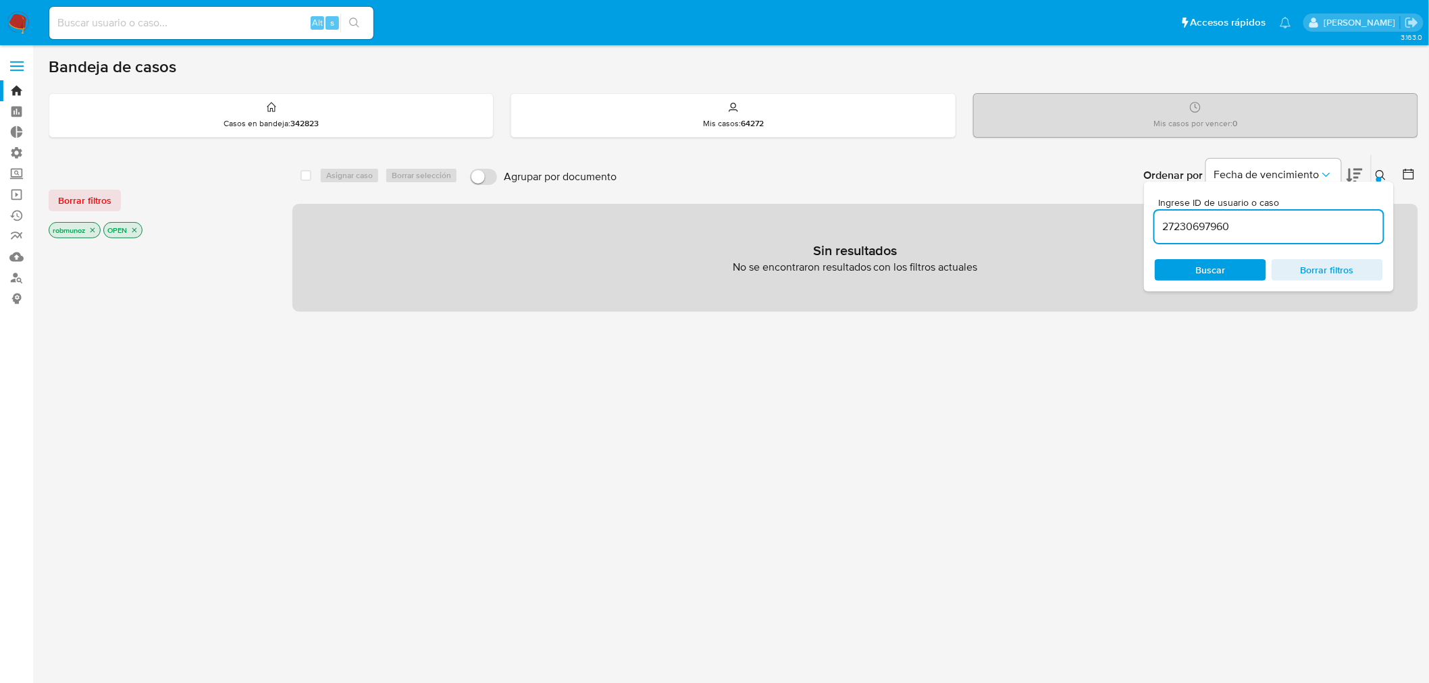
click at [1207, 232] on input "27230697960" at bounding box center [1269, 227] width 228 height 18
paste input "EX4VQVCP399g7vRa6lKcNvKF"
type input "EX4VQVCP399g7vRa6lKcNvKF"
drag, startPoint x: 68, startPoint y: 199, endPoint x: 201, endPoint y: 193, distance: 132.5
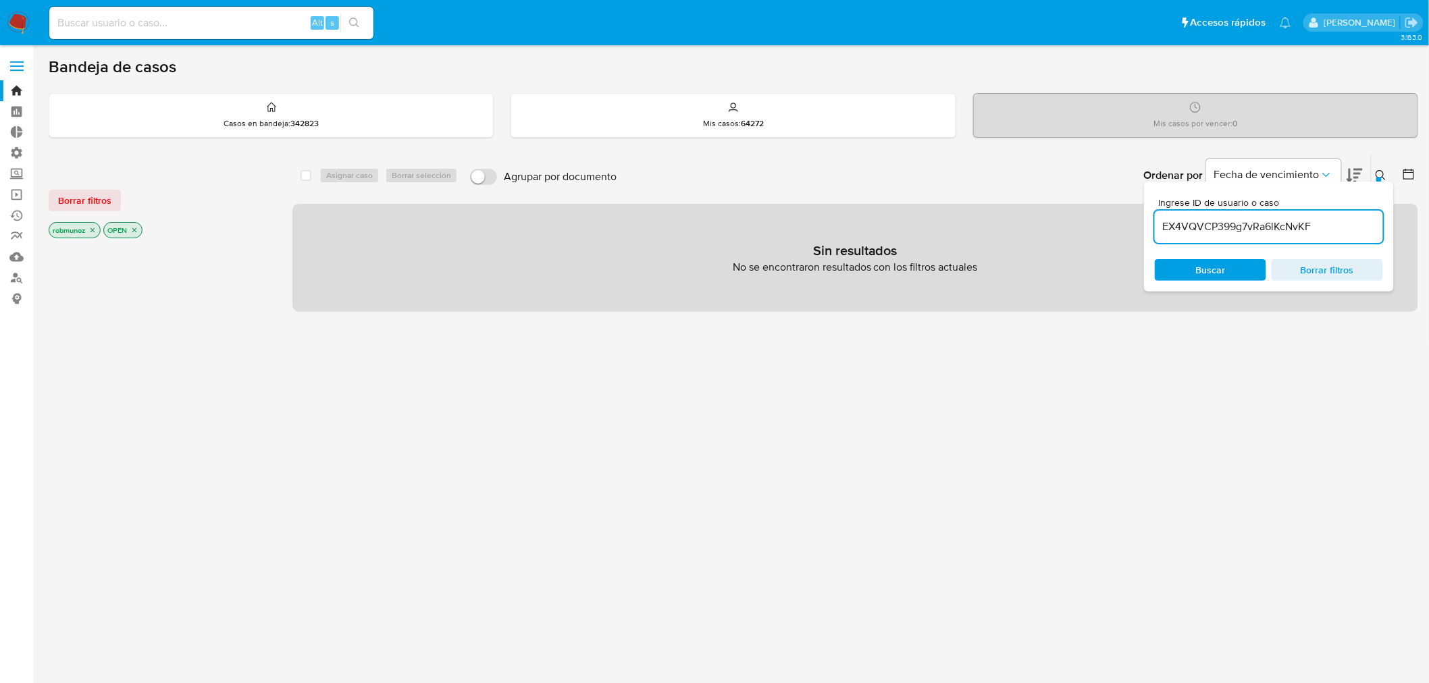
click at [72, 197] on span "Borrar filtros" at bounding box center [84, 200] width 53 height 19
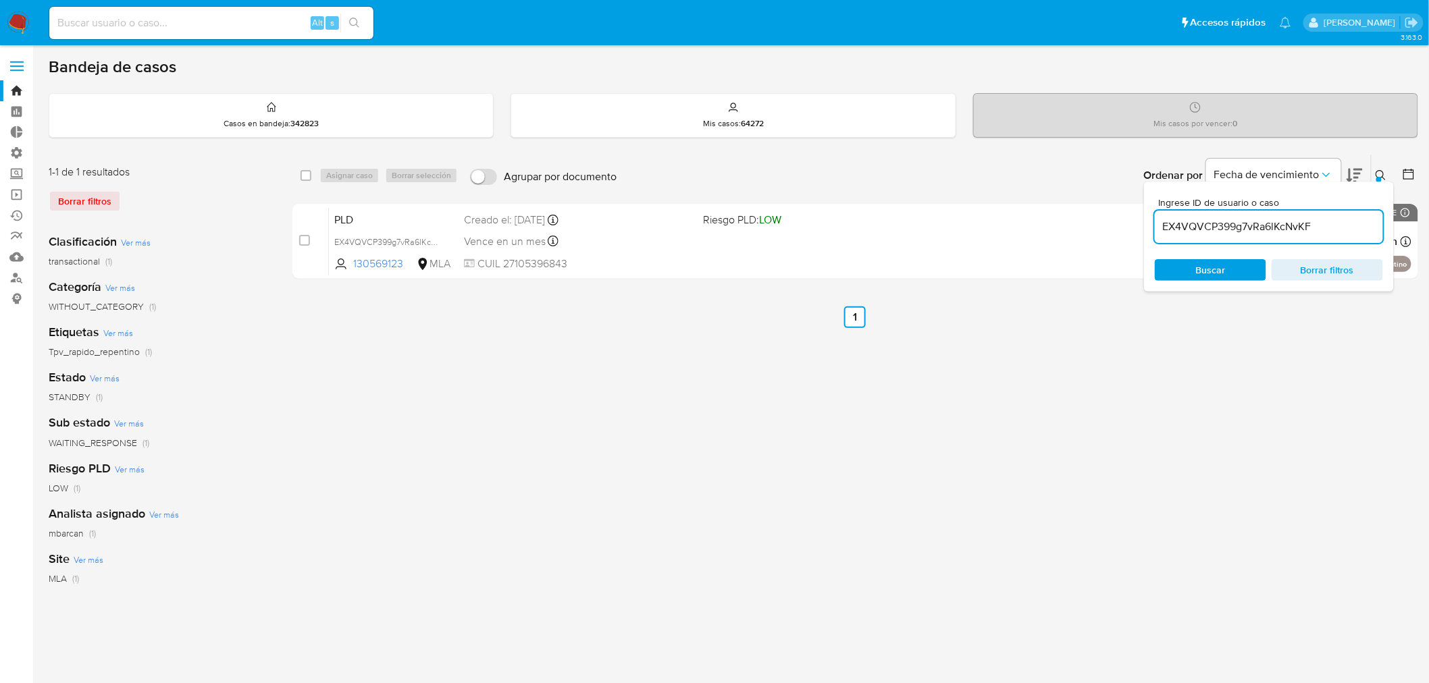
click at [1382, 172] on icon at bounding box center [1381, 175] width 11 height 11
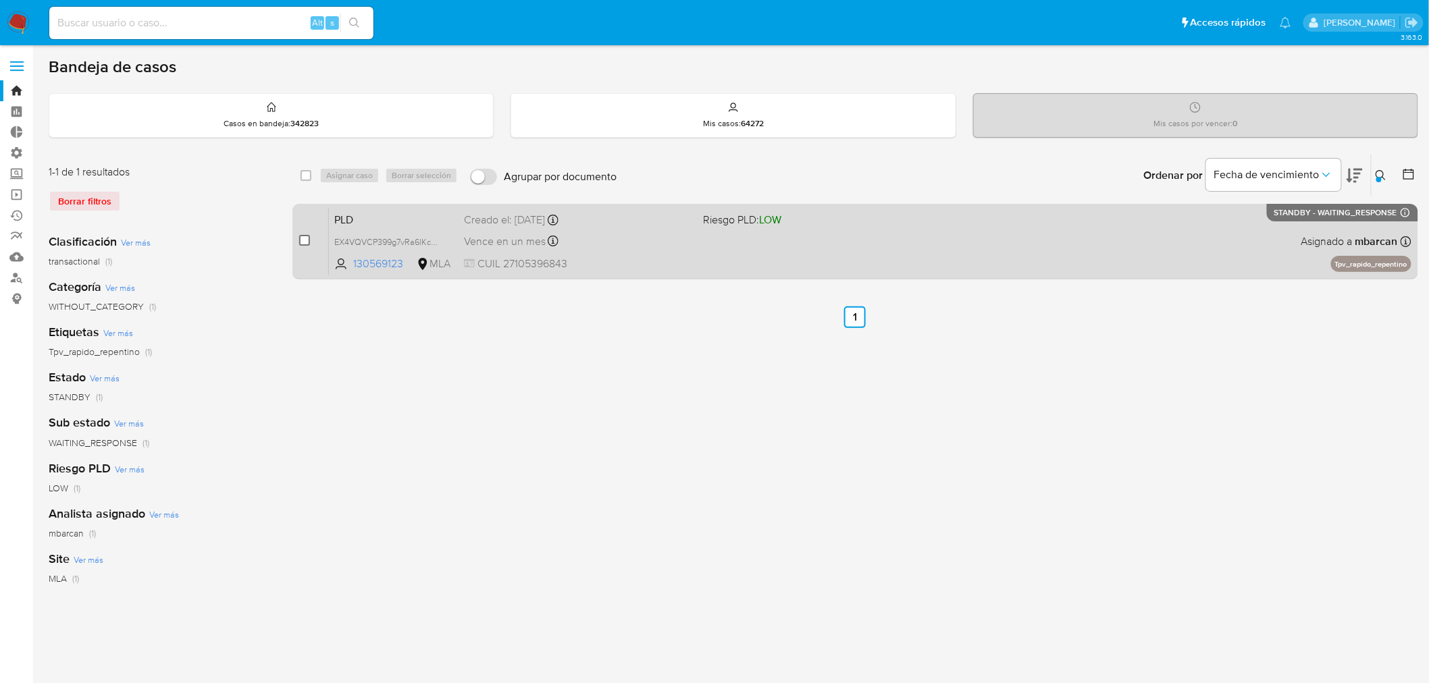
click at [305, 239] on input "checkbox" at bounding box center [304, 240] width 11 height 11
checkbox input "true"
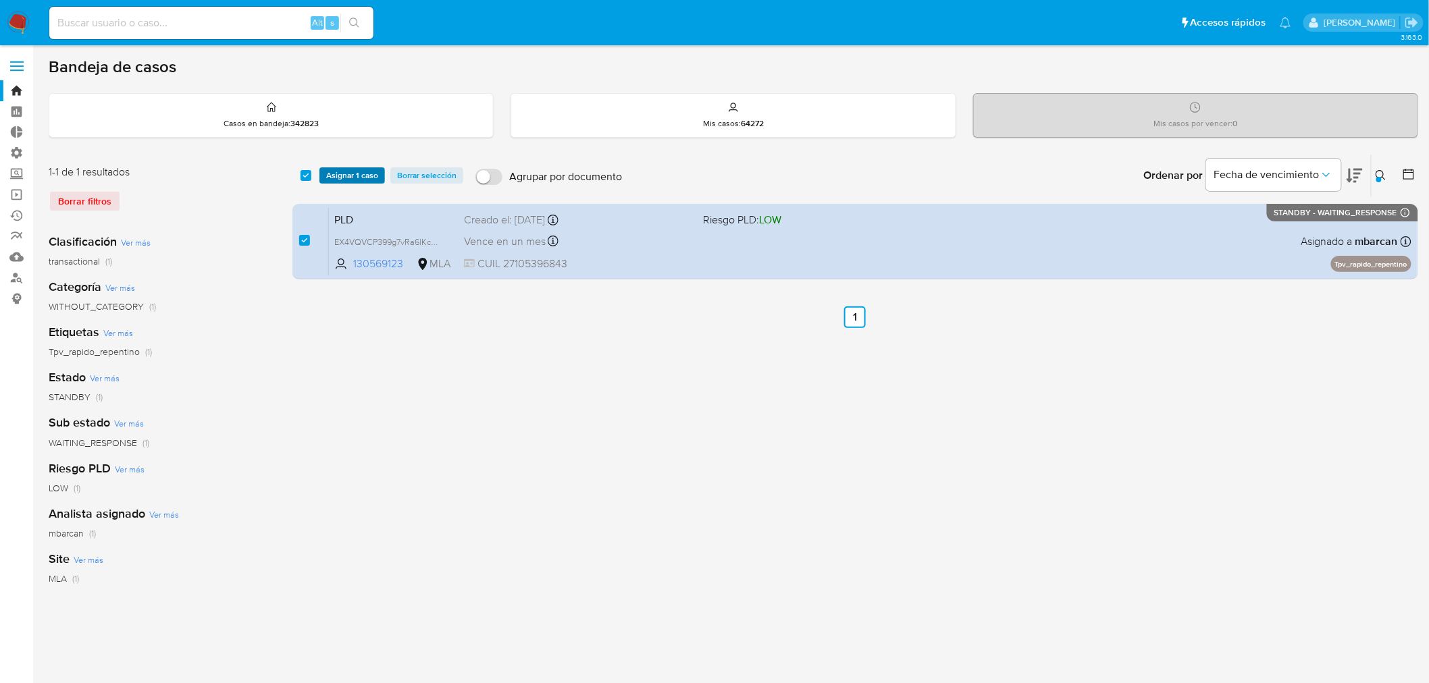
click at [371, 173] on span "Asignar 1 caso" at bounding box center [352, 176] width 52 height 14
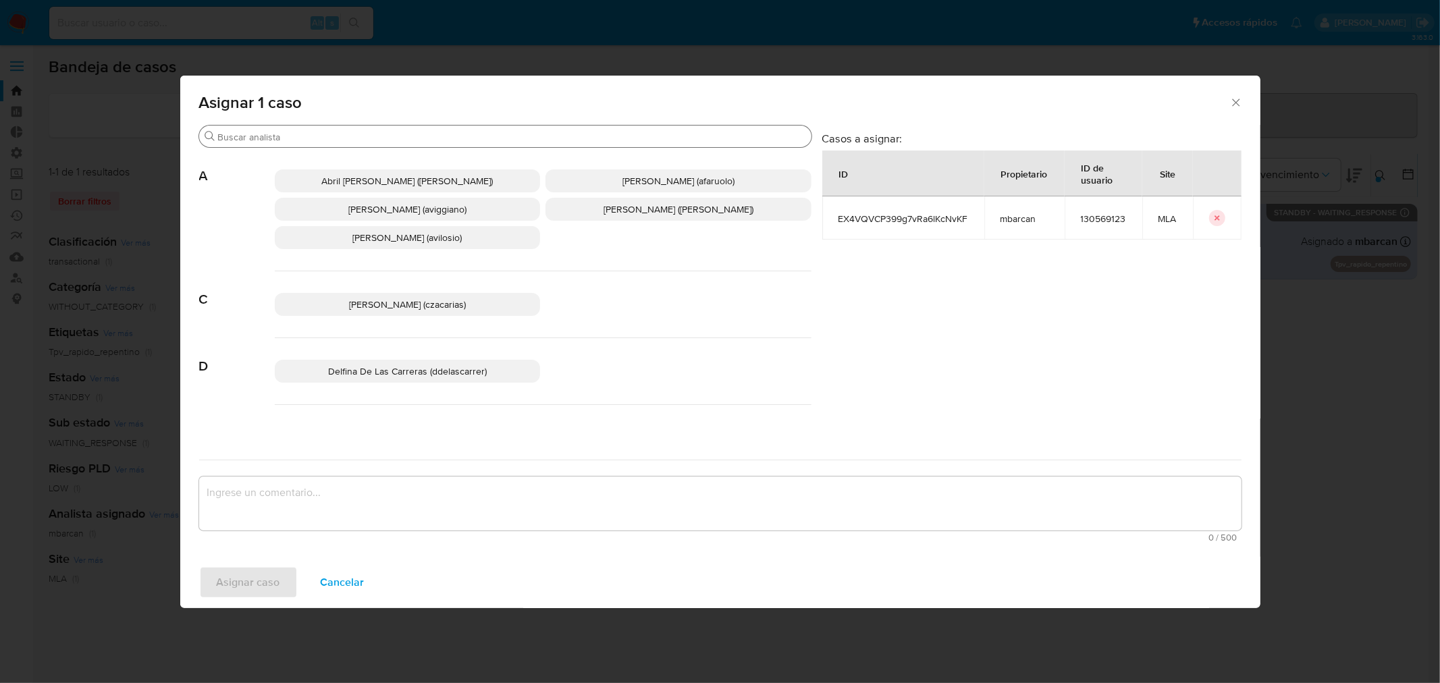
click at [505, 132] on input "Buscar" at bounding box center [512, 137] width 588 height 12
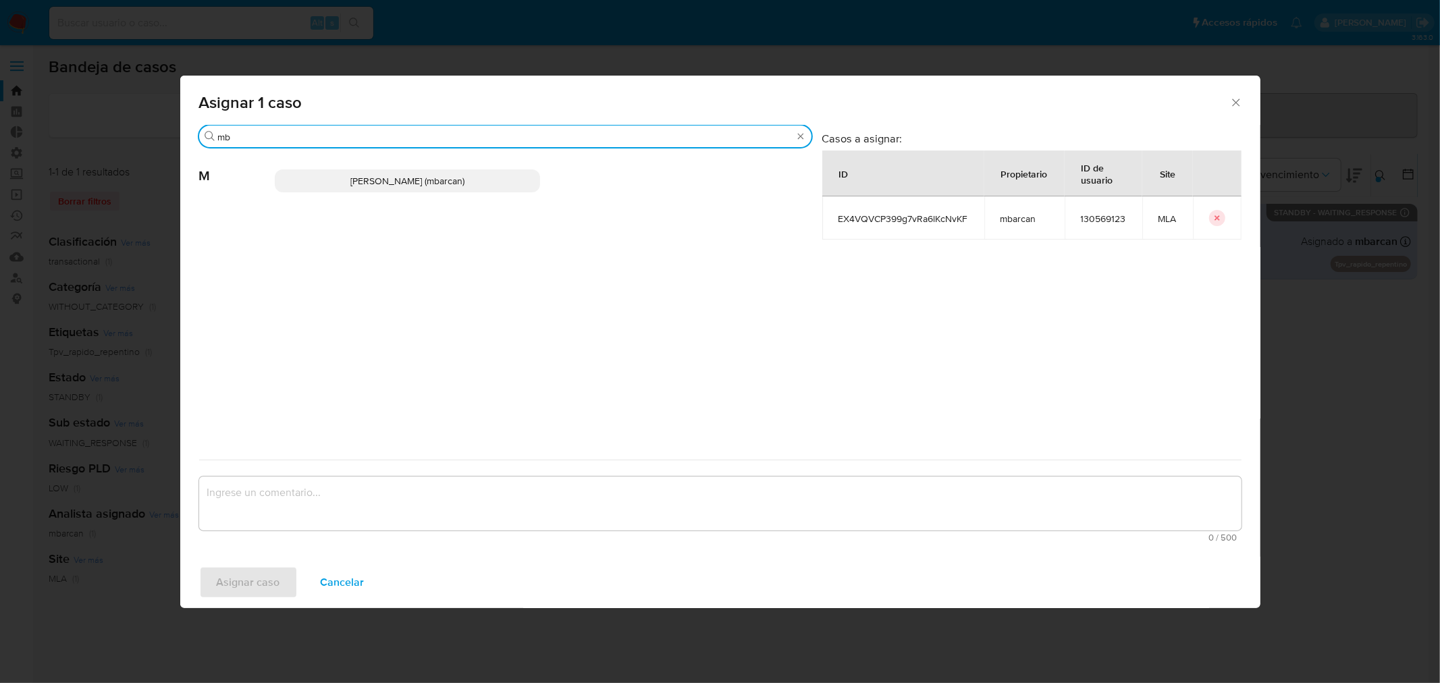
type input "mb"
click at [463, 193] on div "Magali Iael Barcan (mbarcan)" at bounding box center [543, 181] width 537 height 66
click at [450, 187] on span "Magali Iael Barcan (mbarcan)" at bounding box center [407, 181] width 114 height 14
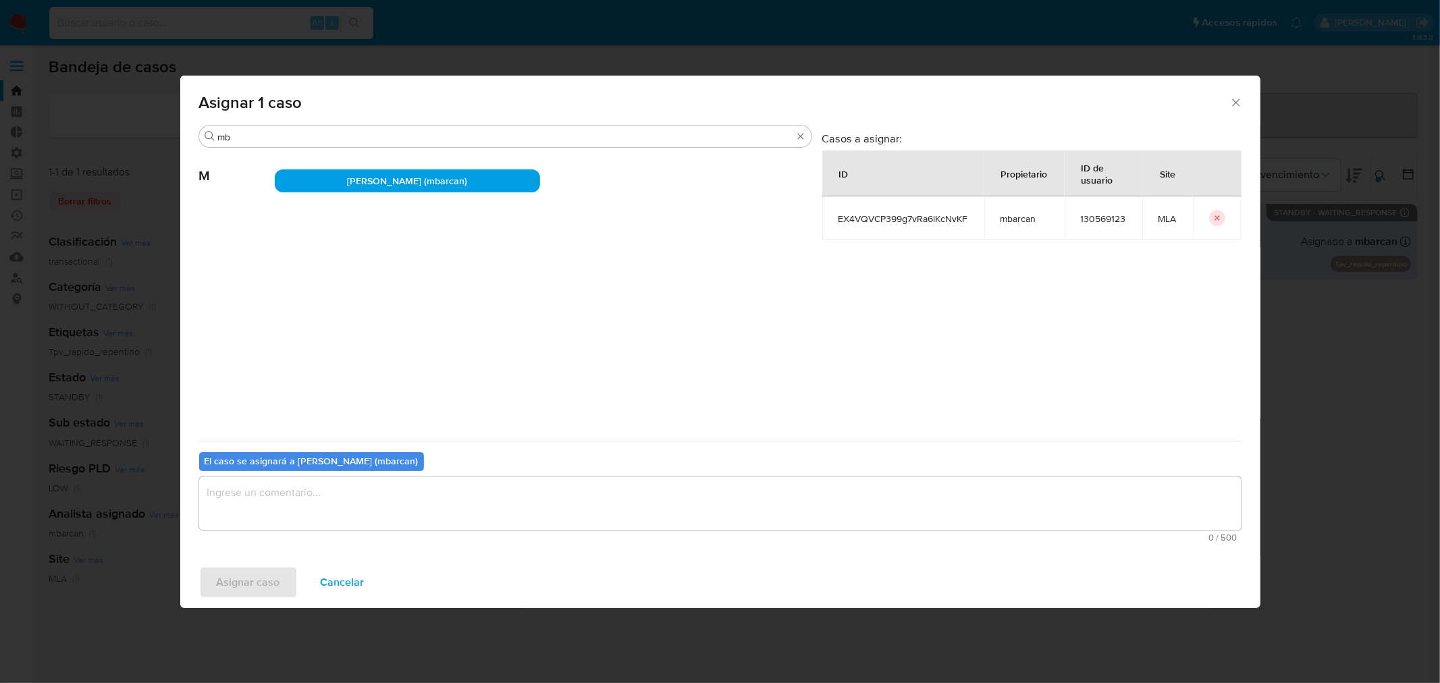
click at [450, 488] on textarea "assign-modal" at bounding box center [720, 504] width 1043 height 54
click at [237, 583] on span "Asignar caso" at bounding box center [248, 583] width 63 height 30
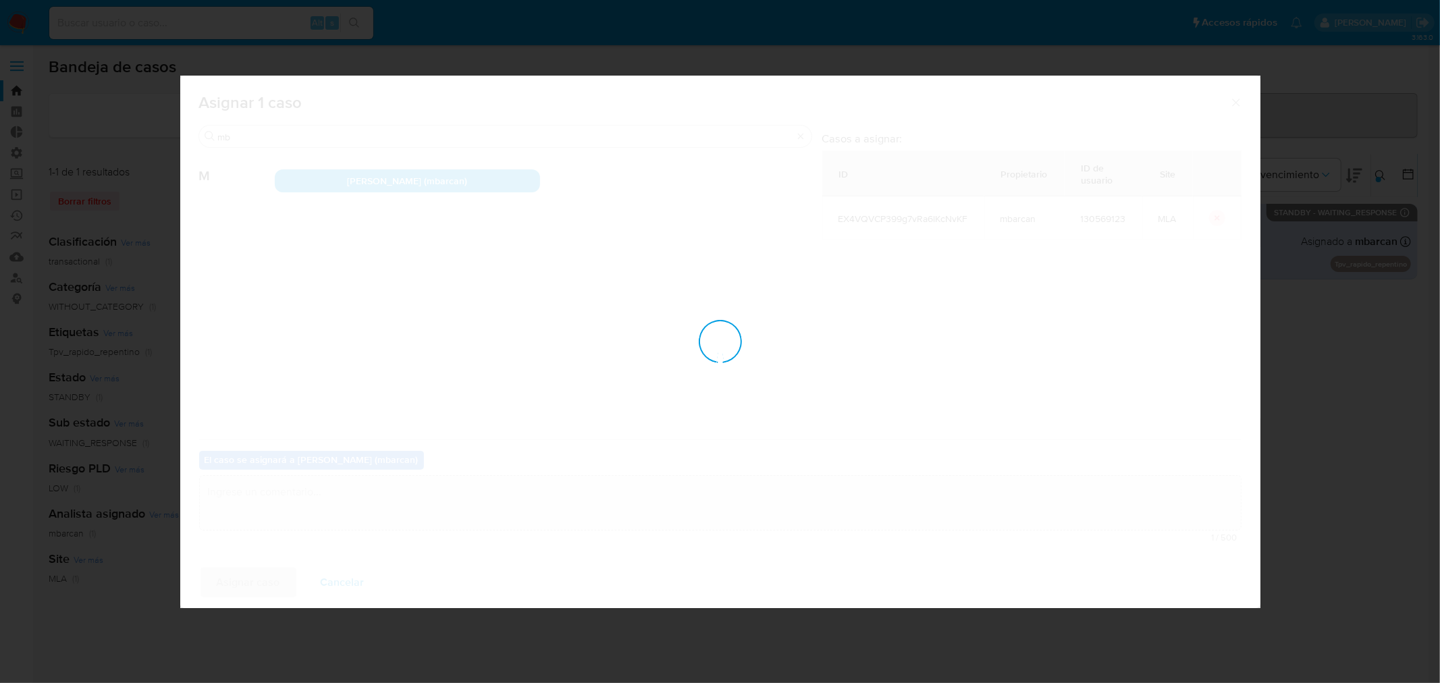
checkbox input "false"
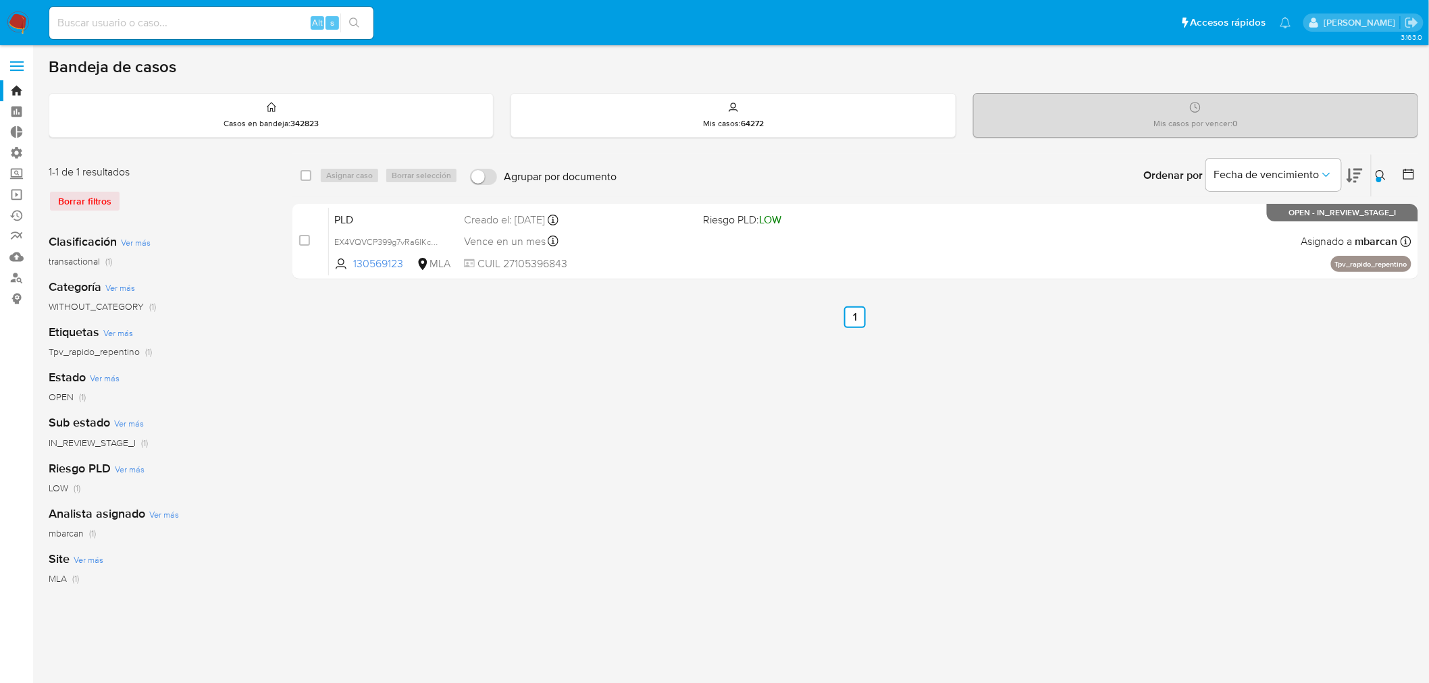
click at [1383, 176] on icon at bounding box center [1381, 175] width 10 height 10
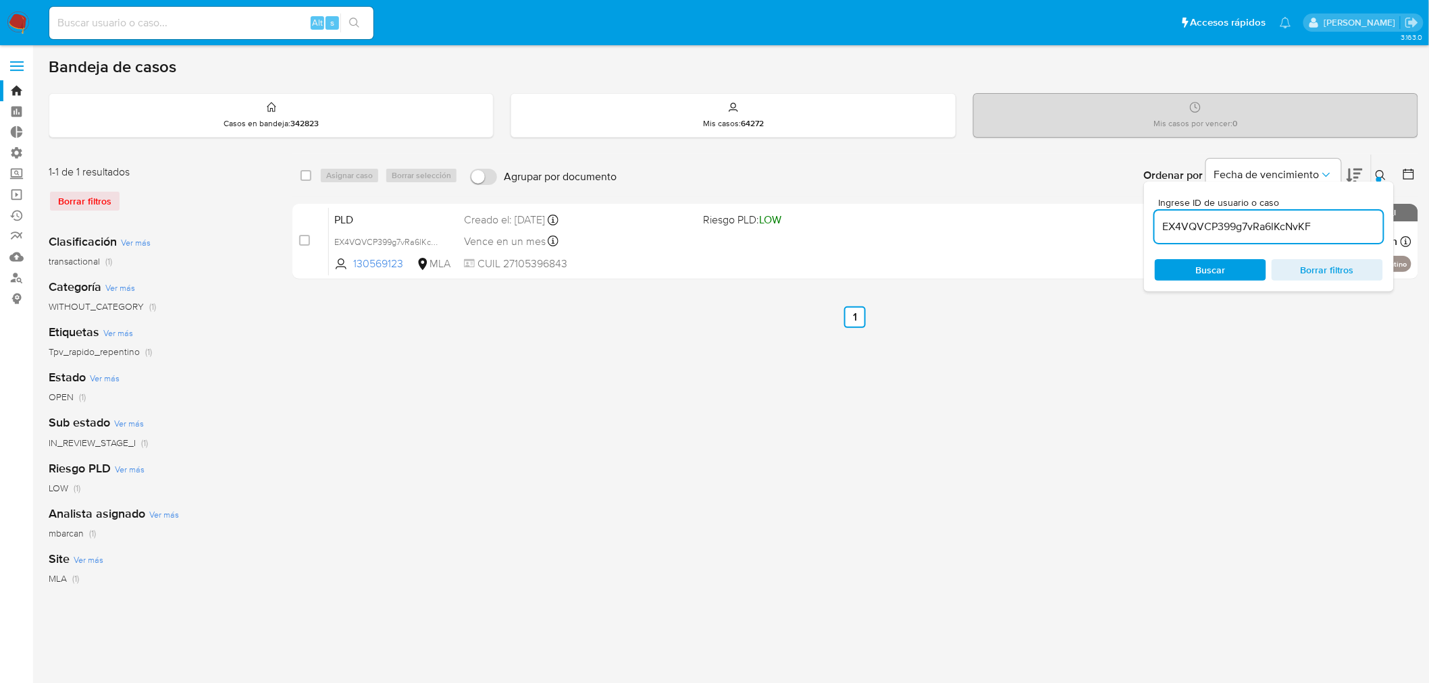
click at [1278, 228] on input "EX4VQVCP399g7vRa6lKcNvKF" at bounding box center [1269, 227] width 228 height 18
type input "Da1mniTSpTICtjLbvKydhyD0"
click at [1374, 169] on button at bounding box center [1382, 175] width 22 height 16
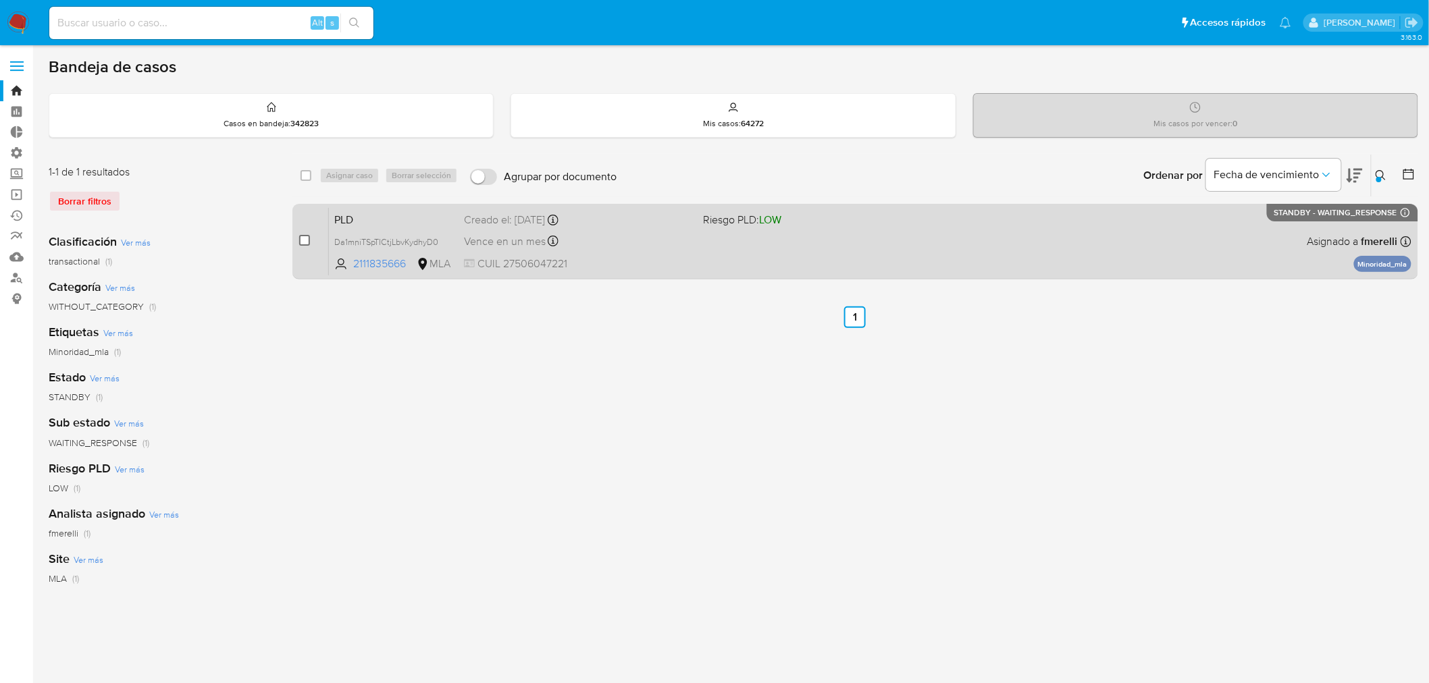
click at [308, 238] on input "checkbox" at bounding box center [304, 240] width 11 height 11
checkbox input "true"
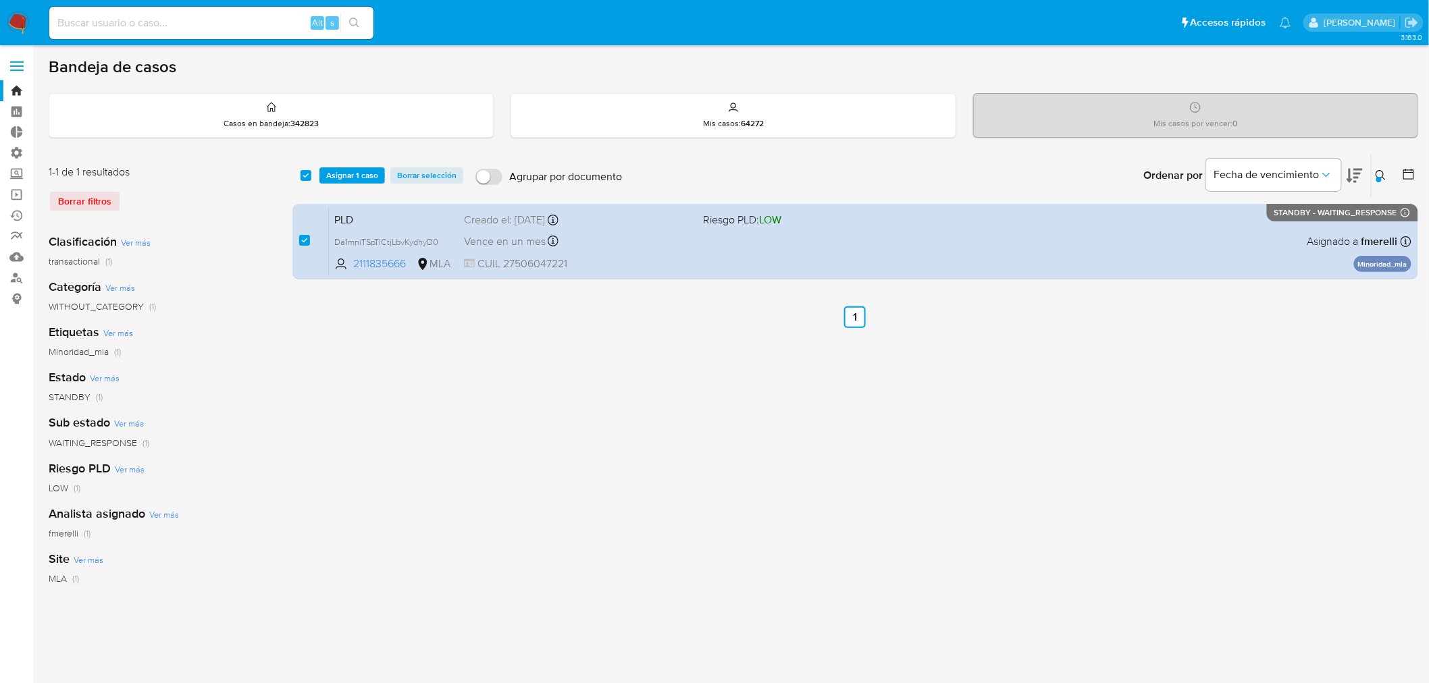
click at [346, 164] on div "select-all-cases-checkbox Asignar 1 caso Borrar selección Agrupar por documento…" at bounding box center [855, 176] width 1126 height 42
click at [347, 169] on span "Asignar 1 caso" at bounding box center [352, 176] width 52 height 14
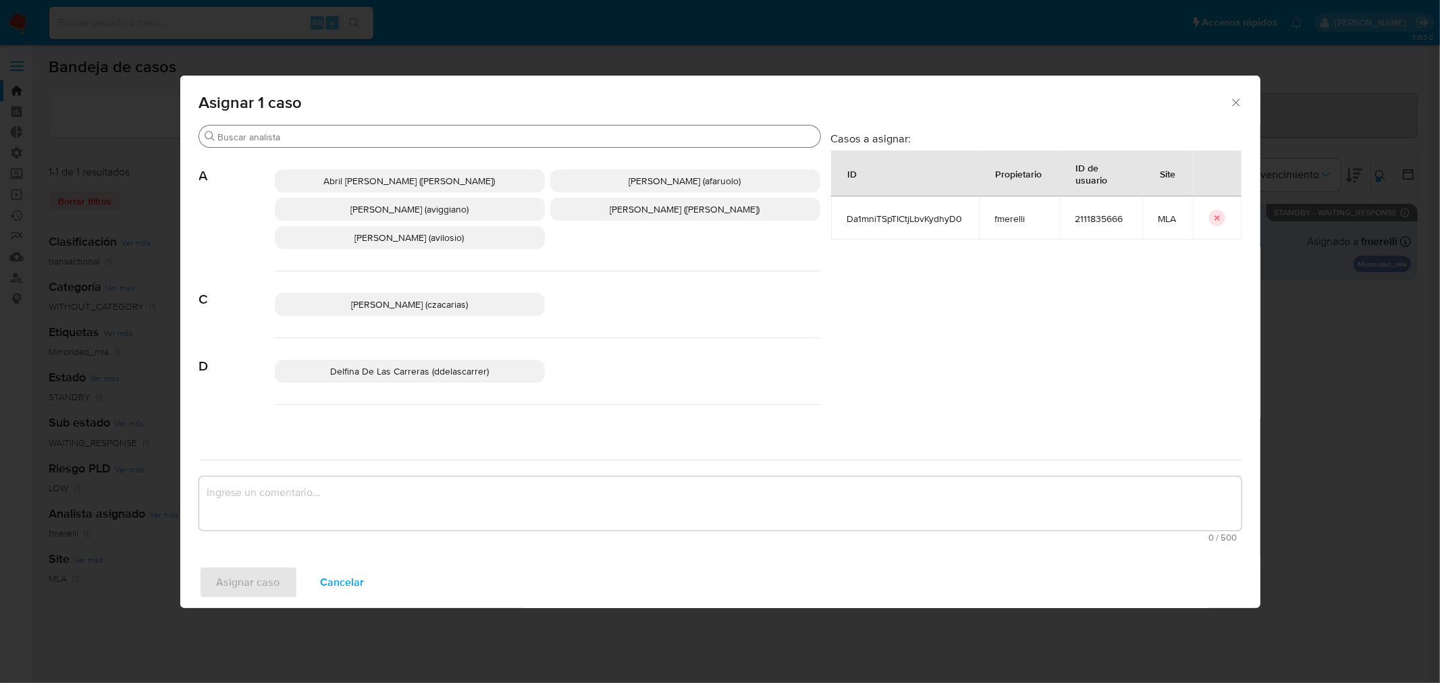
click at [357, 138] on input "Buscar" at bounding box center [516, 137] width 597 height 12
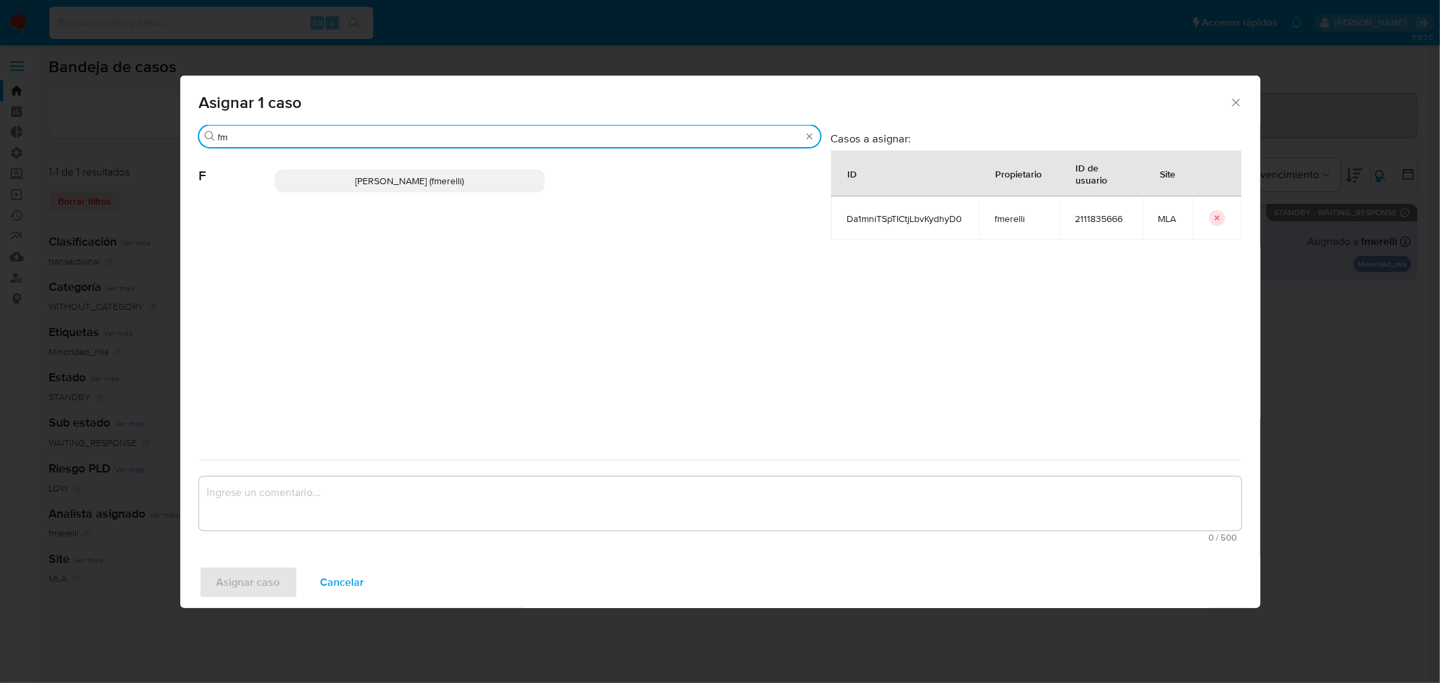
type input "fm"
click at [363, 179] on span "Florencia Paula Merelli (fmerelli)" at bounding box center [409, 181] width 109 height 14
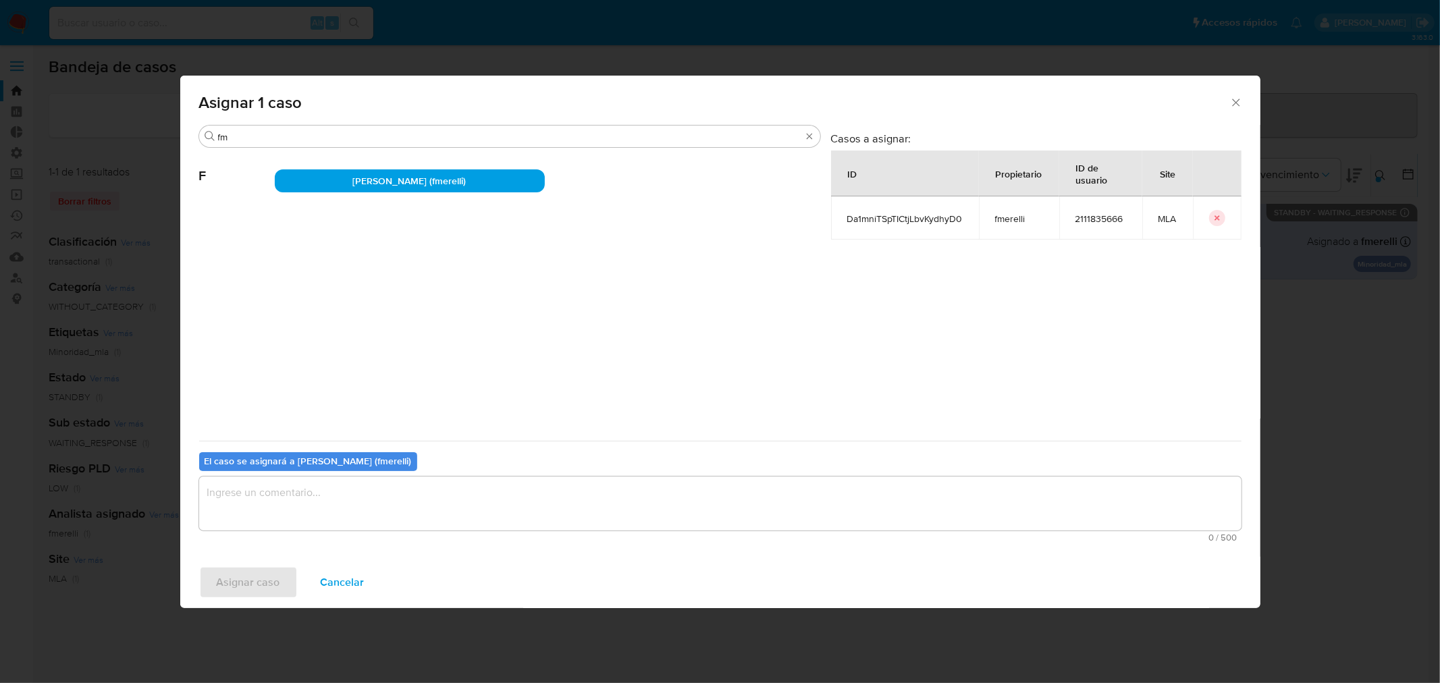
drag, startPoint x: 447, startPoint y: 497, endPoint x: 453, endPoint y: 502, distance: 7.7
click at [447, 496] on textarea "assign-modal" at bounding box center [720, 504] width 1043 height 54
click at [239, 574] on span "Asignar caso" at bounding box center [248, 583] width 63 height 30
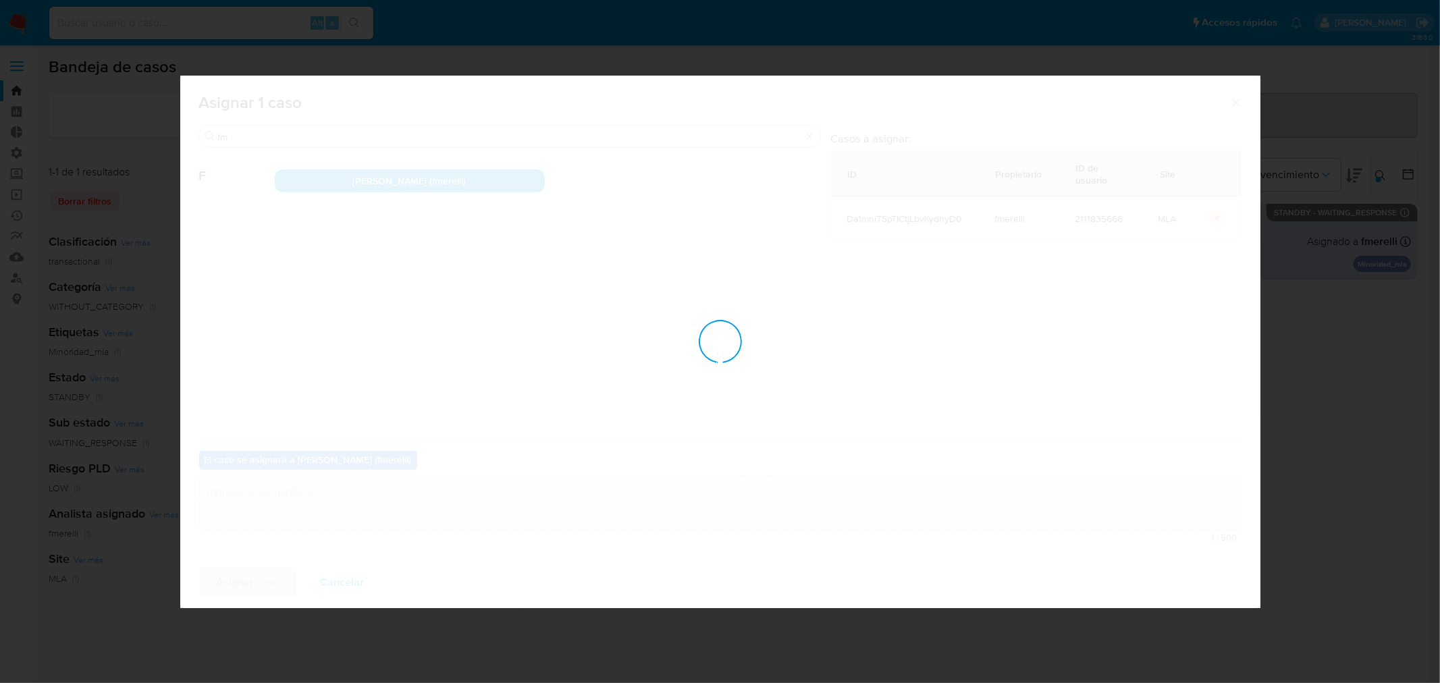
checkbox input "false"
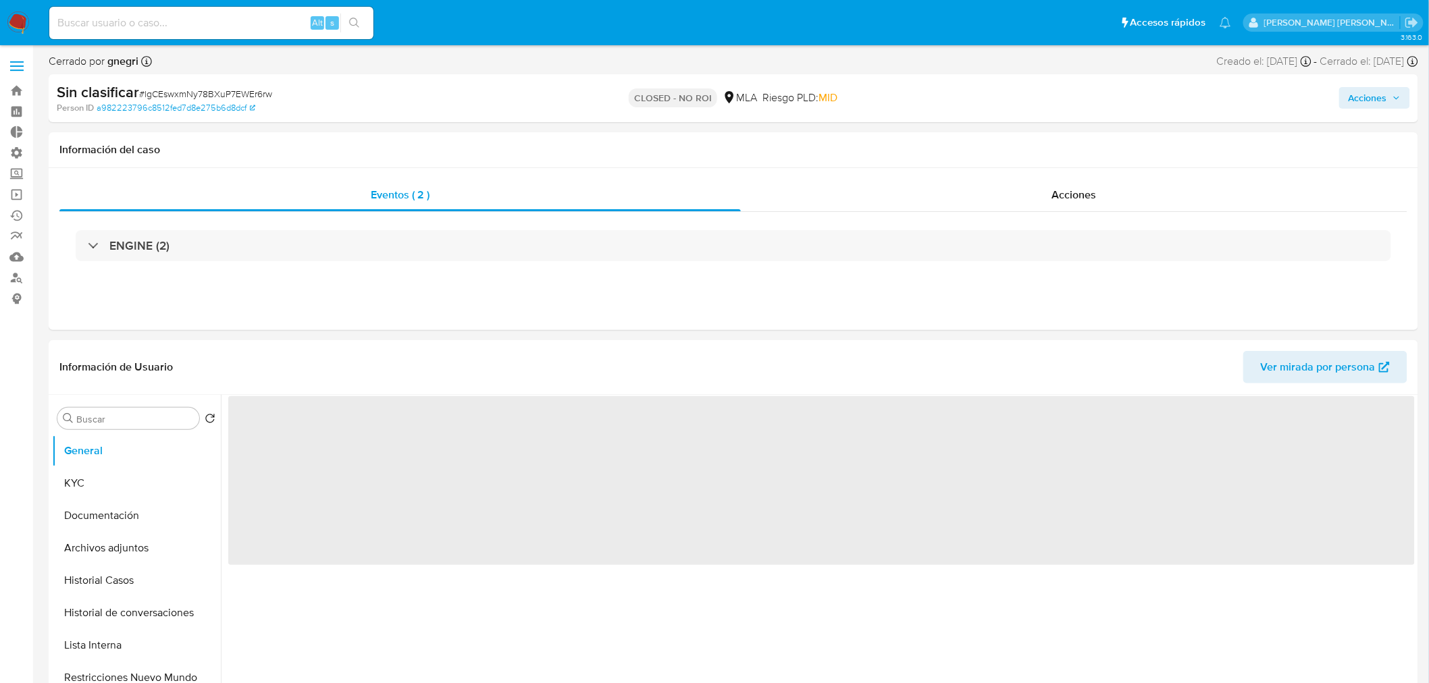
select select "10"
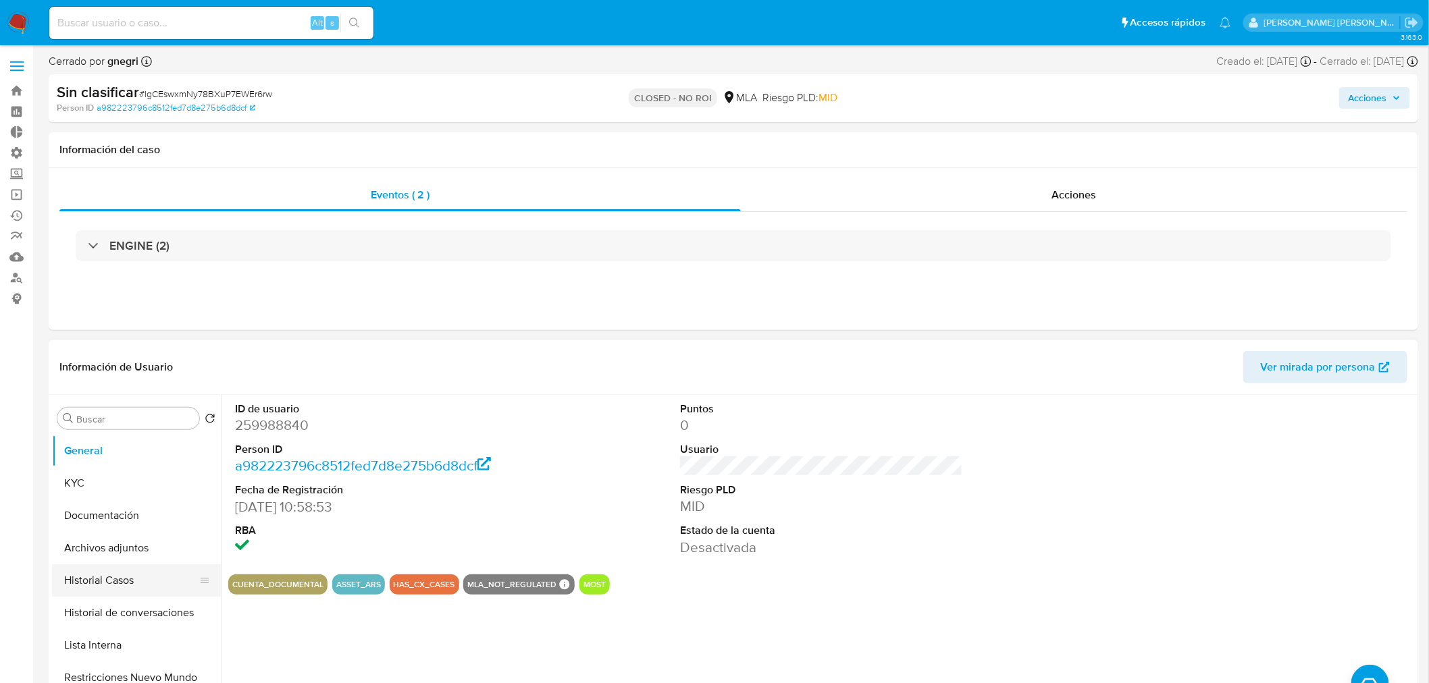
click at [140, 583] on button "Historial Casos" at bounding box center [131, 581] width 158 height 32
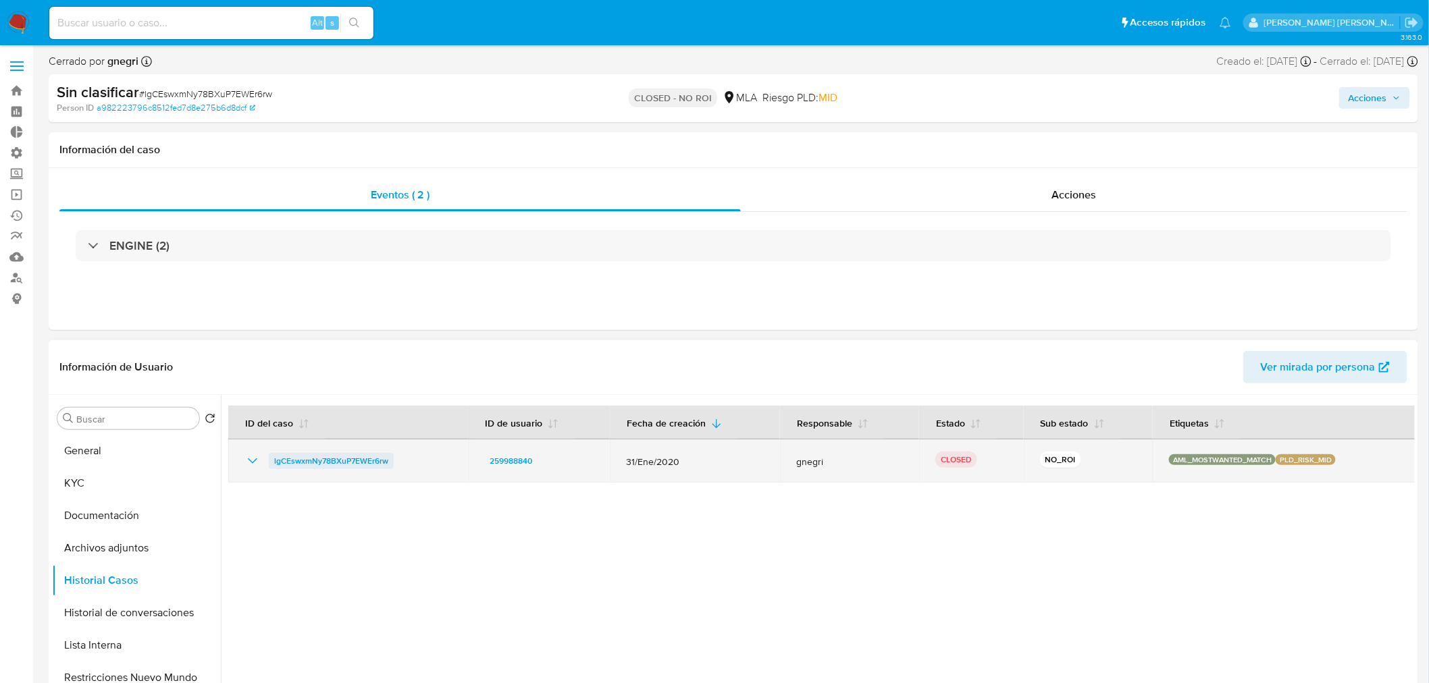
click at [356, 468] on span "lgCEswxmNy78BXuP7EWEr6rw" at bounding box center [331, 461] width 114 height 16
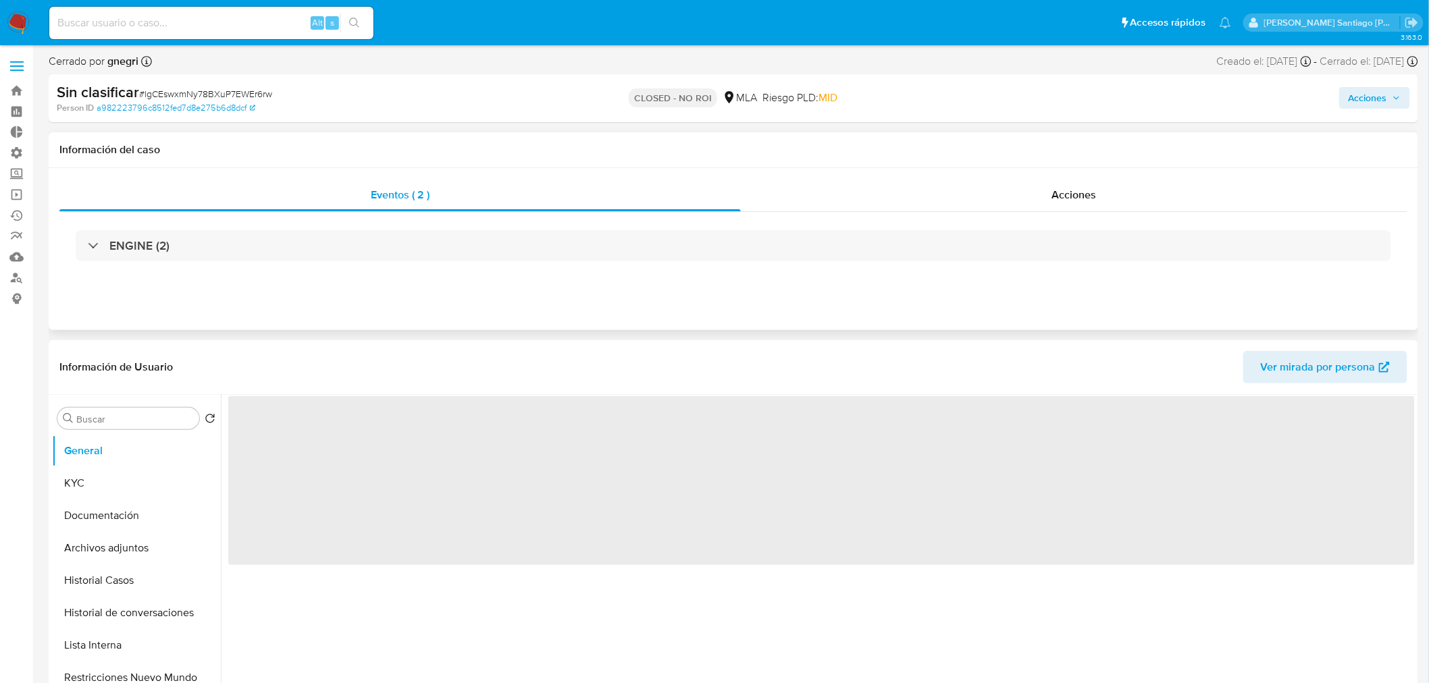
select select "10"
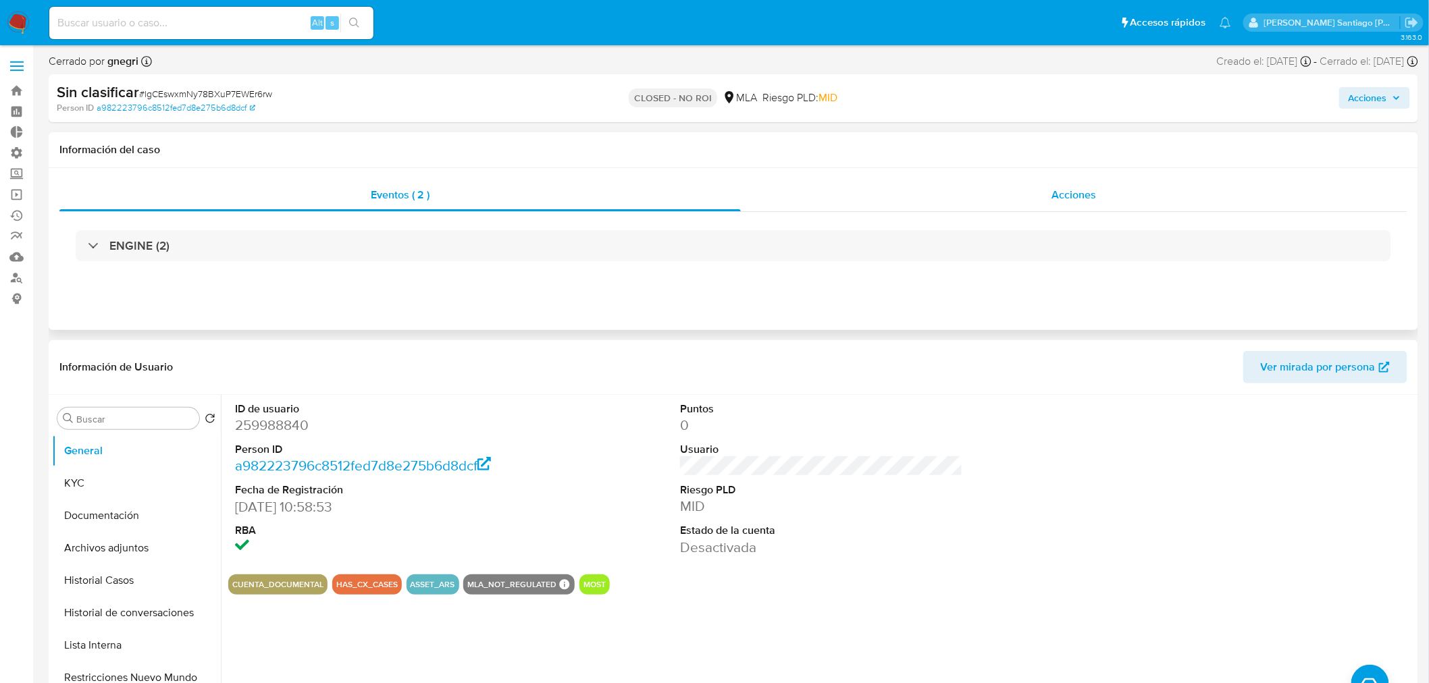
click at [1087, 187] on span "Acciones" at bounding box center [1073, 195] width 45 height 16
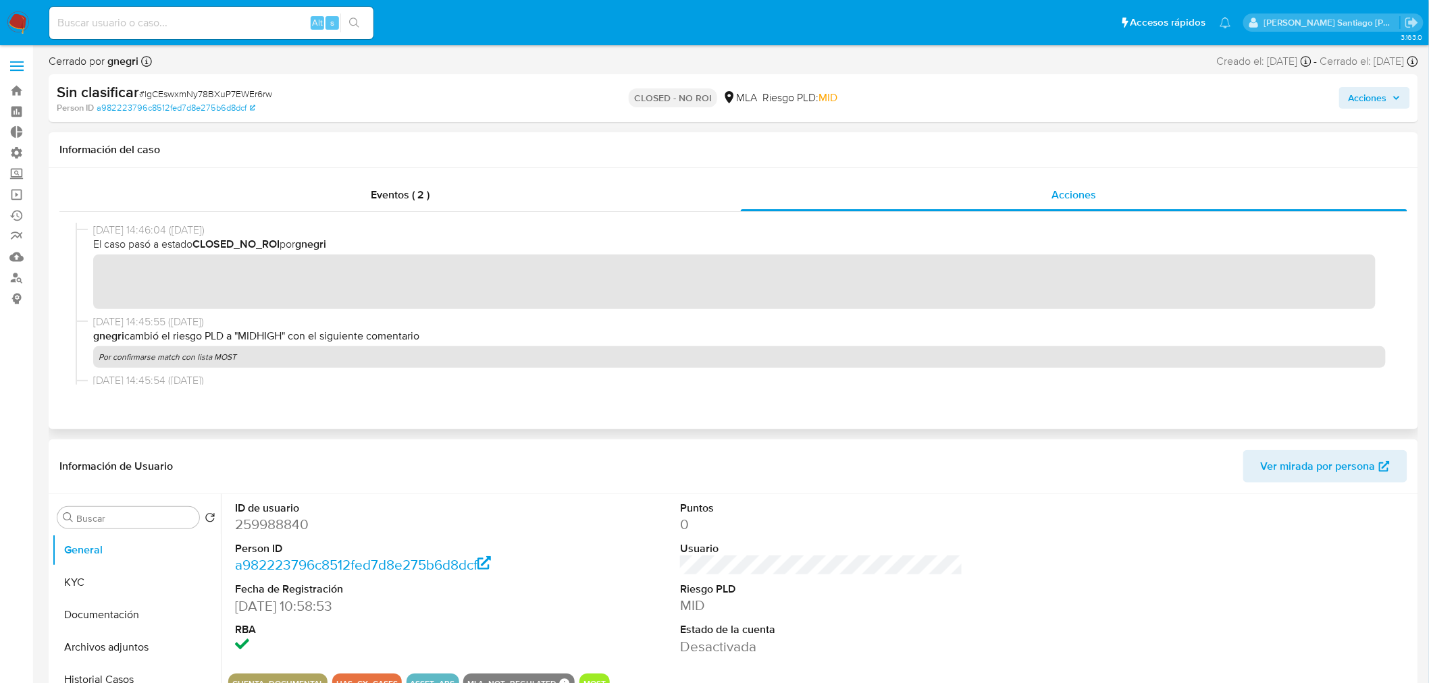
click at [1001, 316] on span "[DATE] 14:45:55 ([DATE])" at bounding box center [739, 322] width 1292 height 15
